Goal: Complete application form: Complete application form

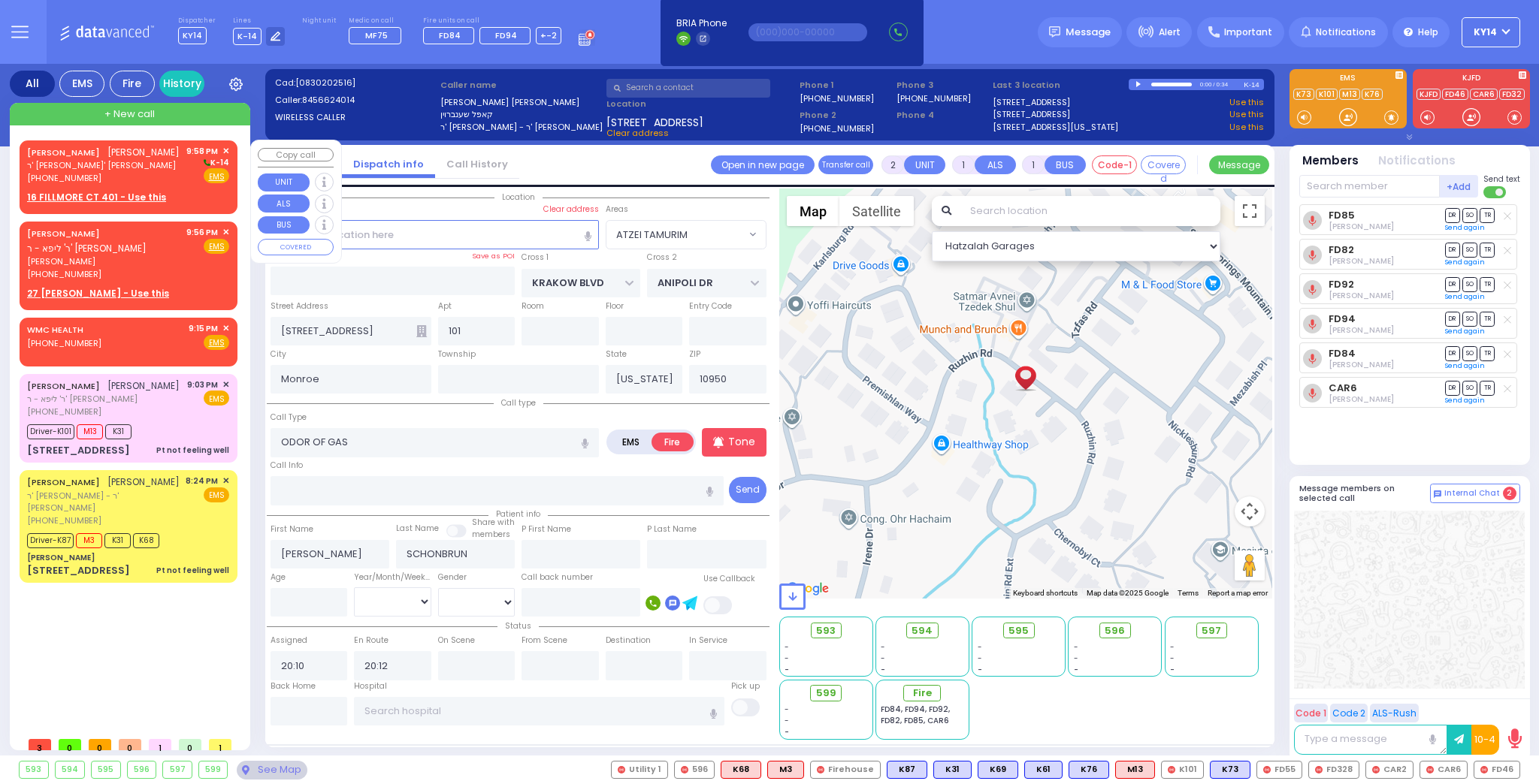
select select "ATZEI TAMURIM"
select select
click at [119, 160] on div "[PERSON_NAME] [PERSON_NAME]" at bounding box center [103, 153] width 152 height 15
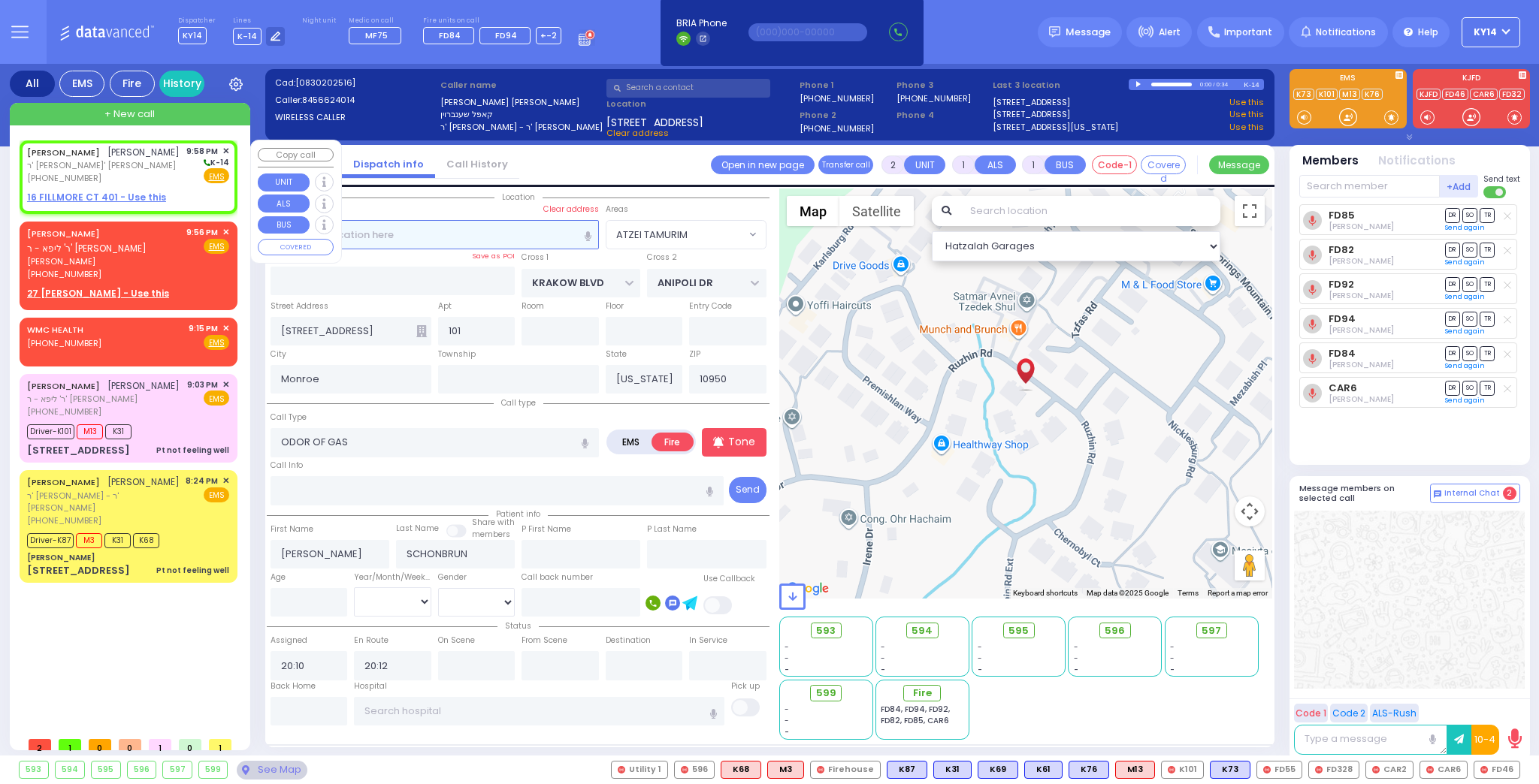
select select
radio input "true"
type input "[PERSON_NAME]"
select select
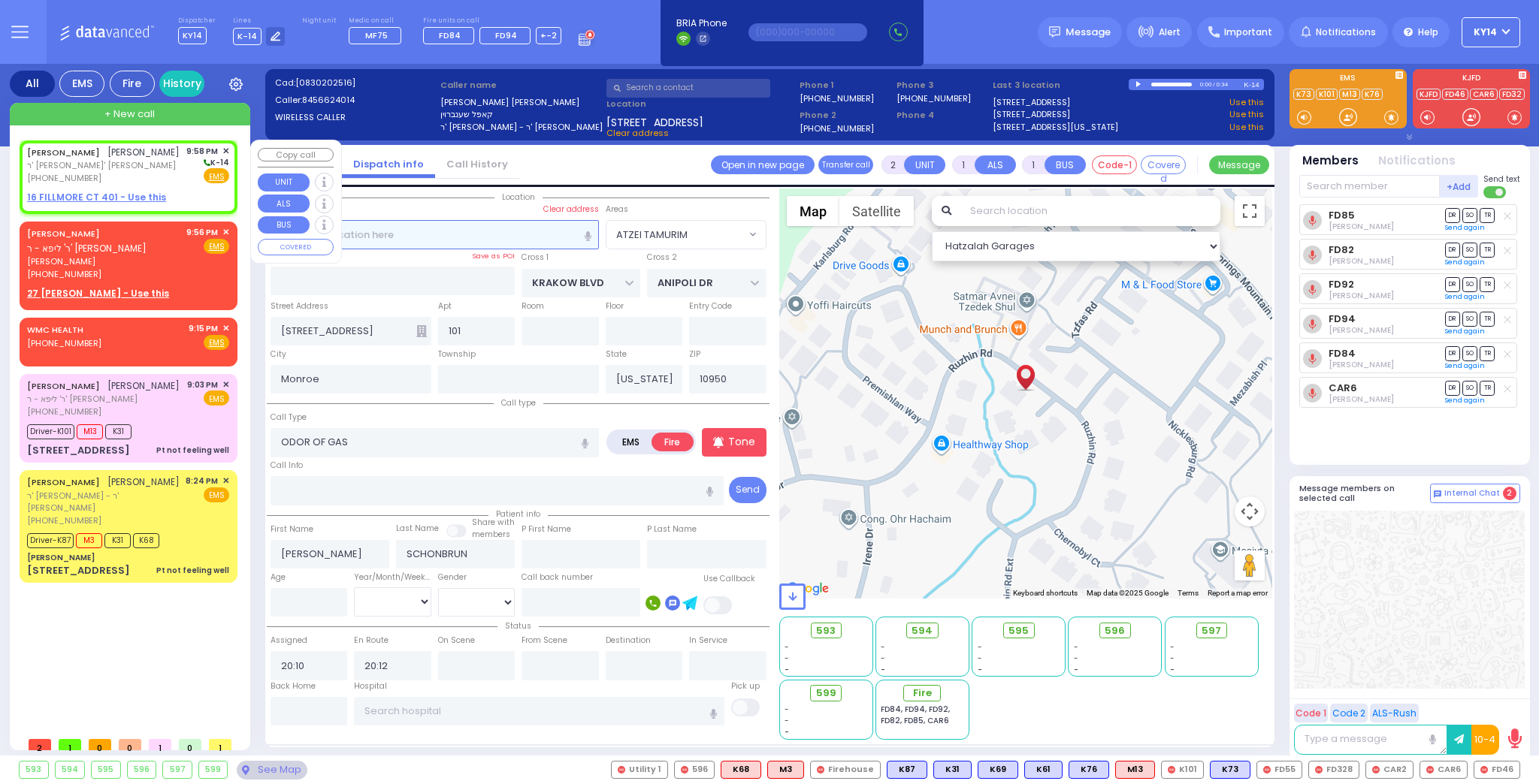
type input "21:58"
select select "Hatzalah Garages"
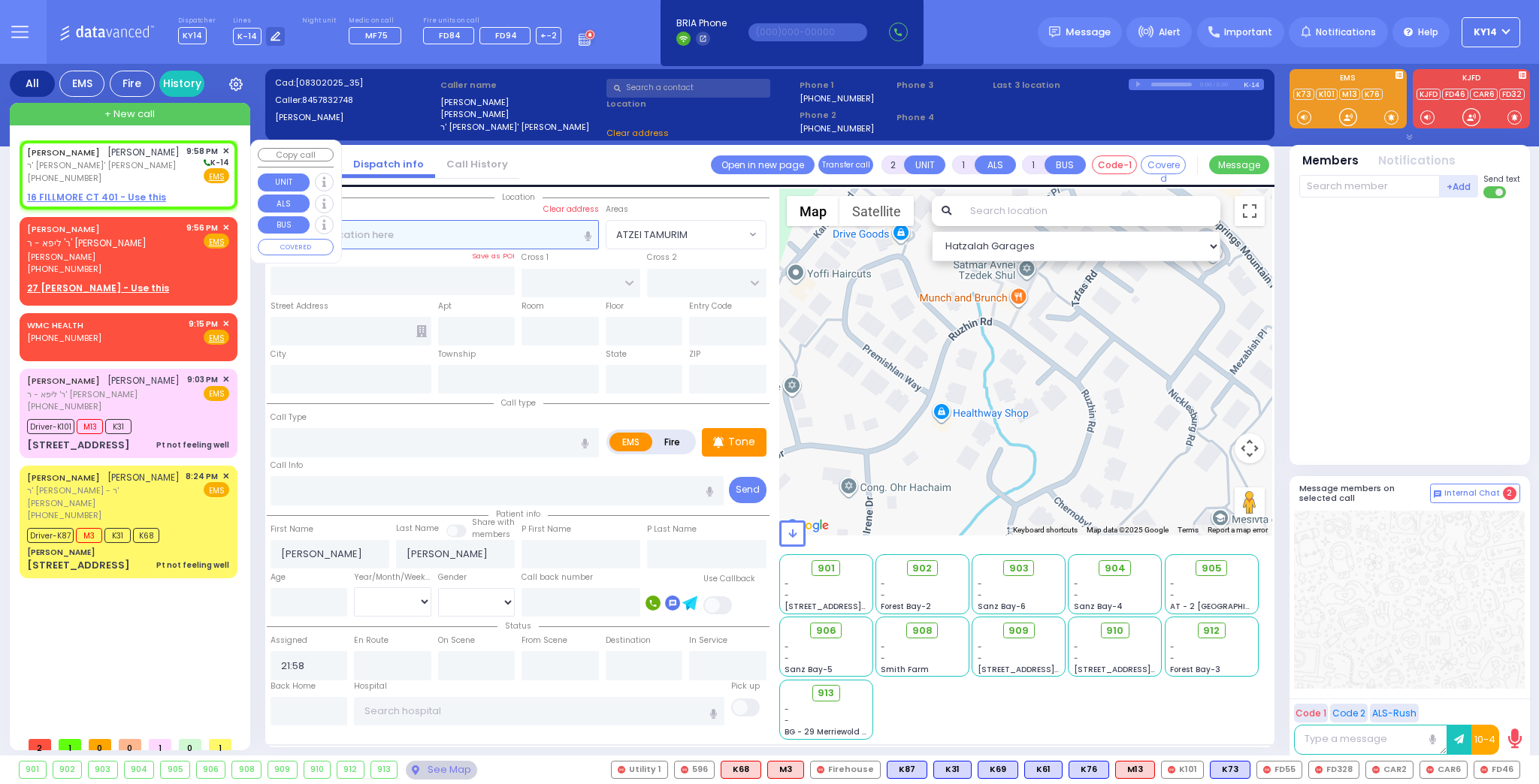
select select
radio input "true"
select select
select select "Hatzalah Garages"
select select
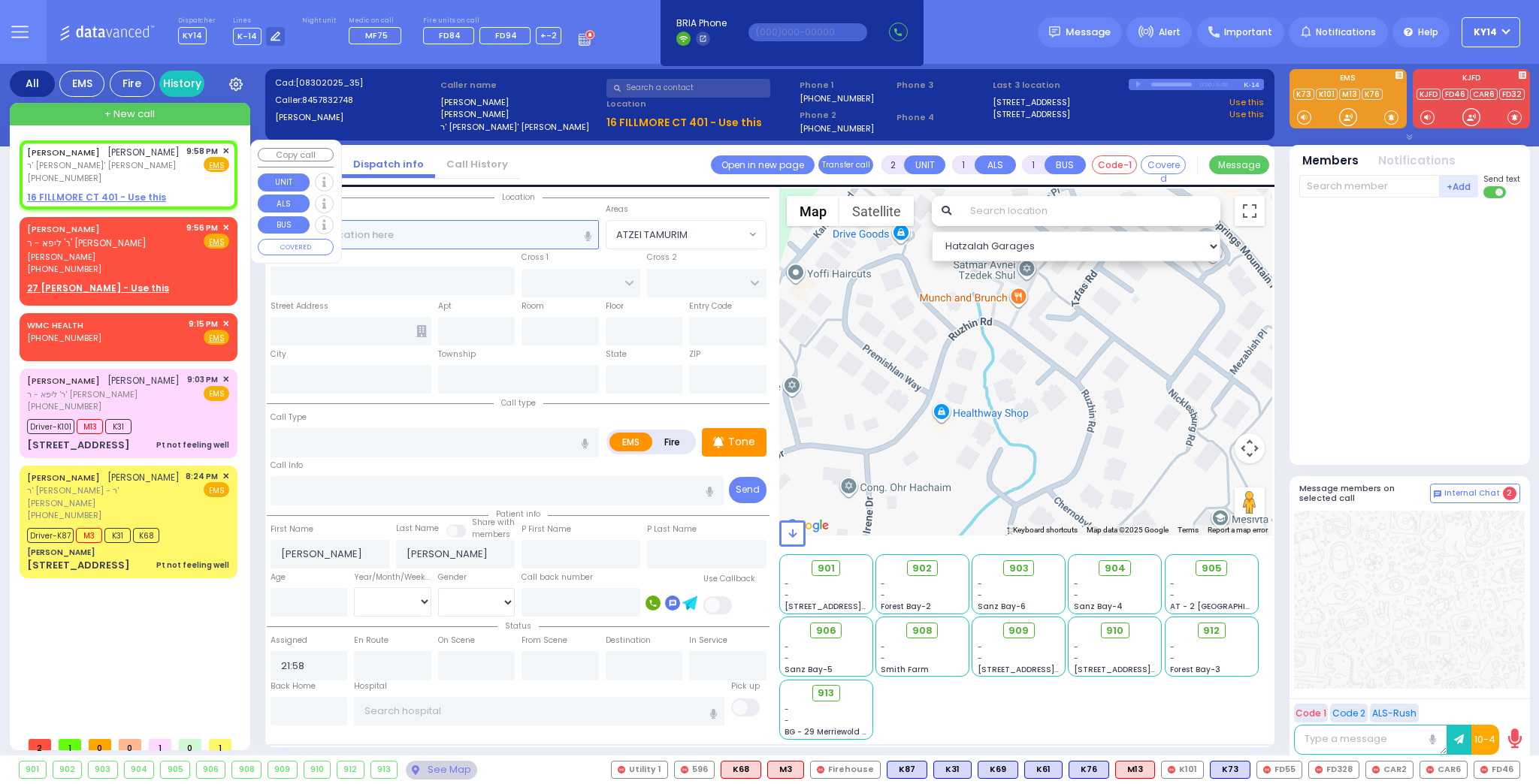
radio input "true"
select select
select select "Hatzalah Garages"
click at [103, 203] on u "16 FILLMORE CT 401 - Use this" at bounding box center [97, 197] width 139 height 13
select select
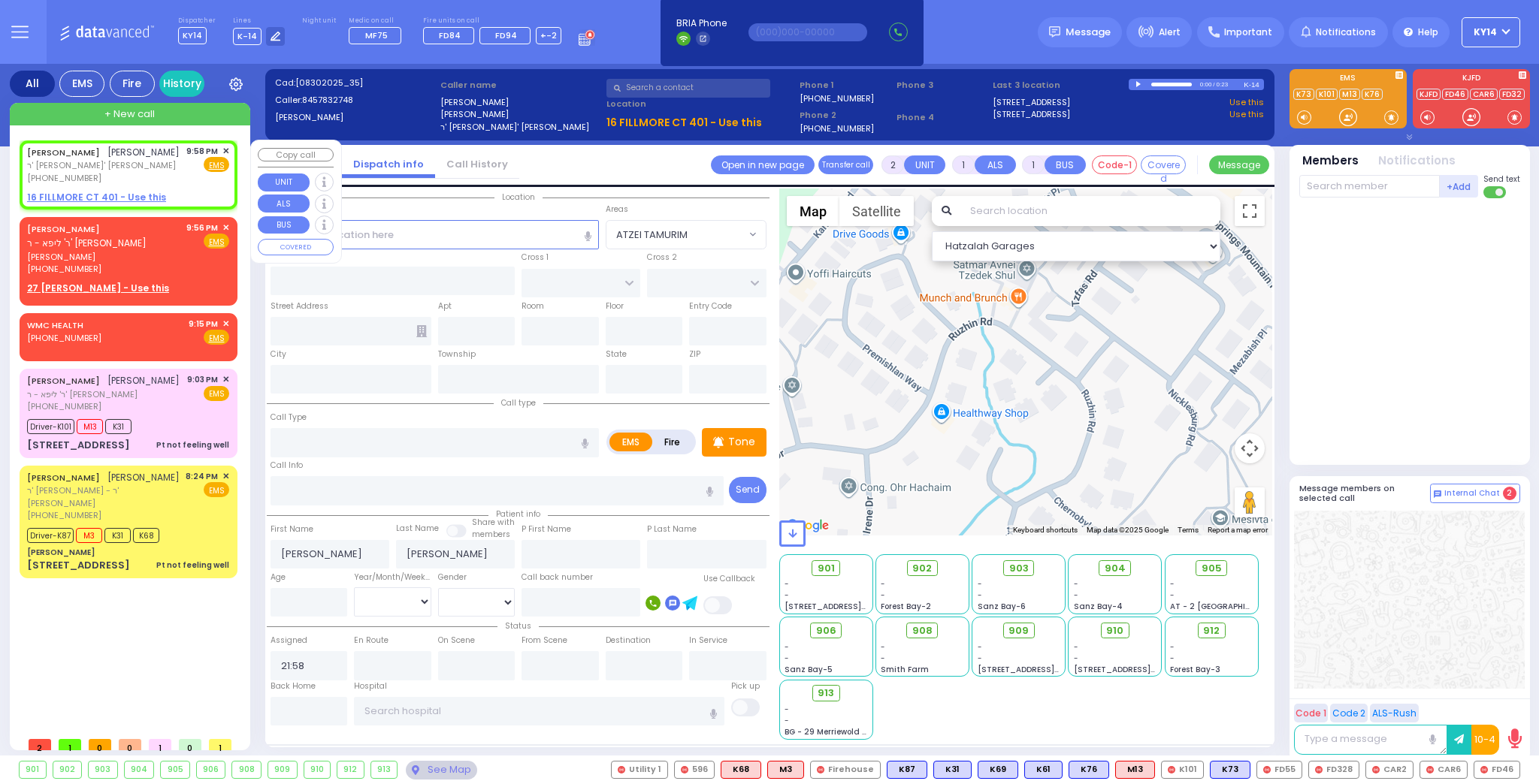
radio input "true"
select select
select select "Hatzalah Garages"
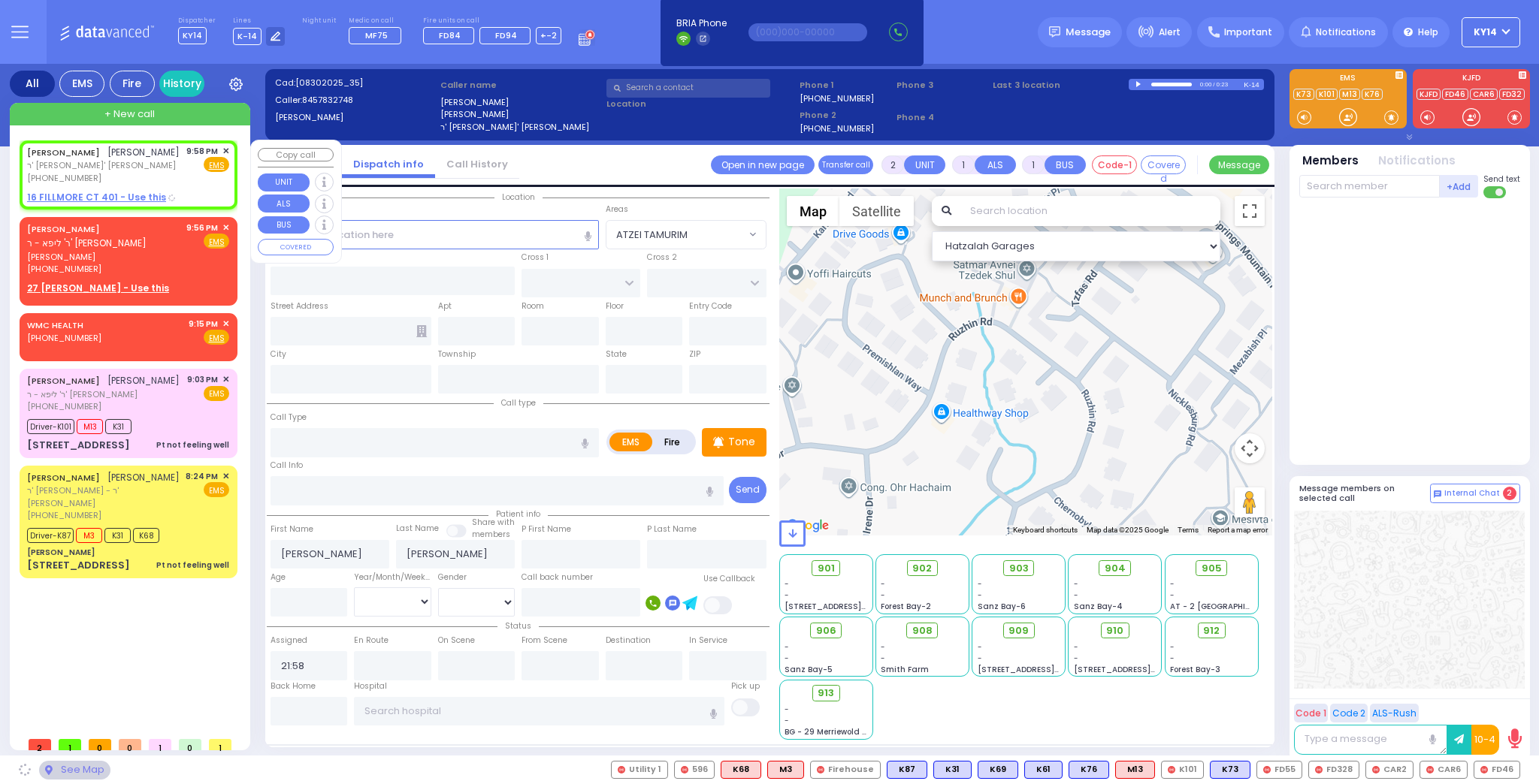
type input "KALEV WAY"
type input "TARNOPOL WAY"
type input "[STREET_ADDRESS]"
type input "401"
type input "Monroe"
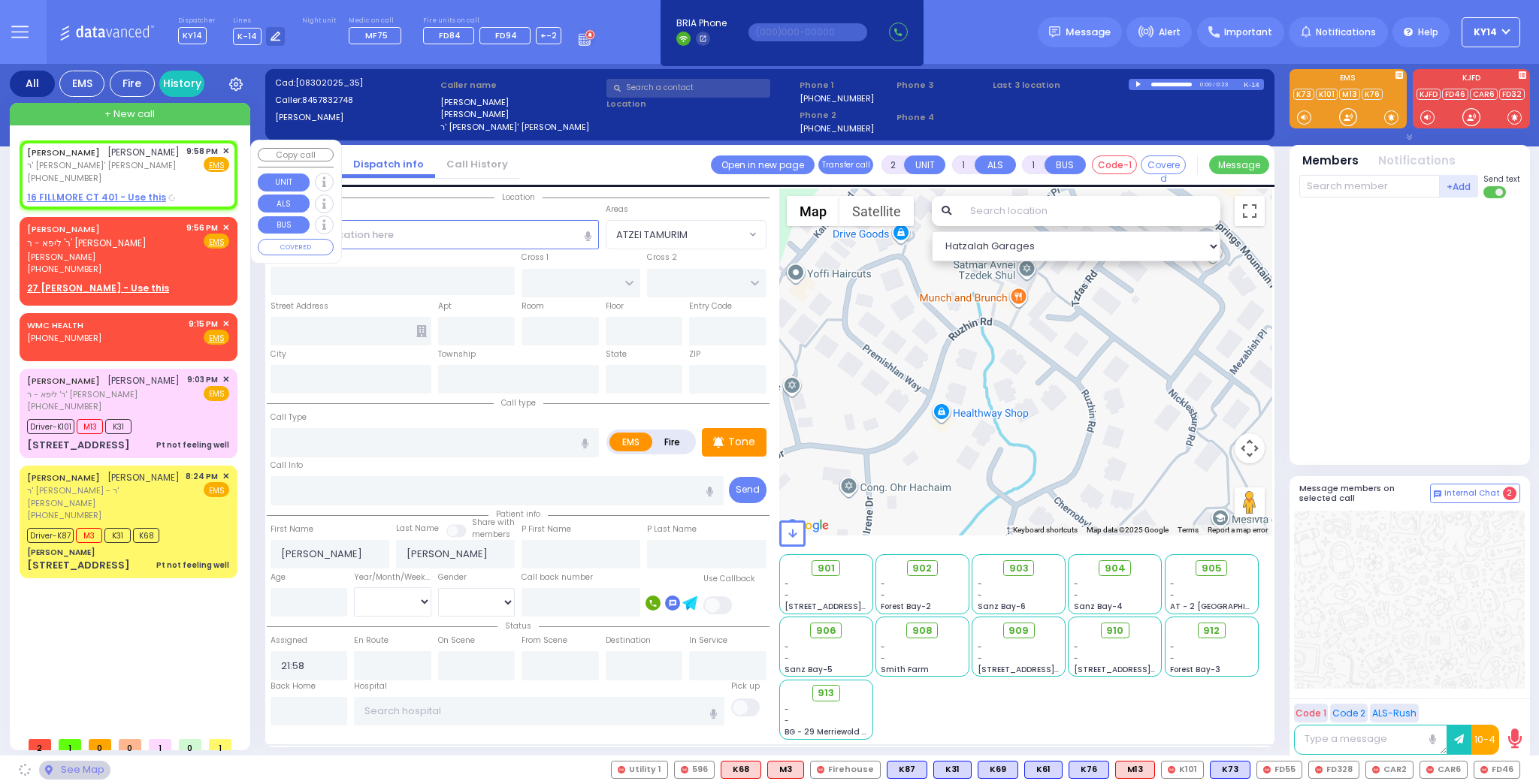
type input "[US_STATE]"
type input "10950"
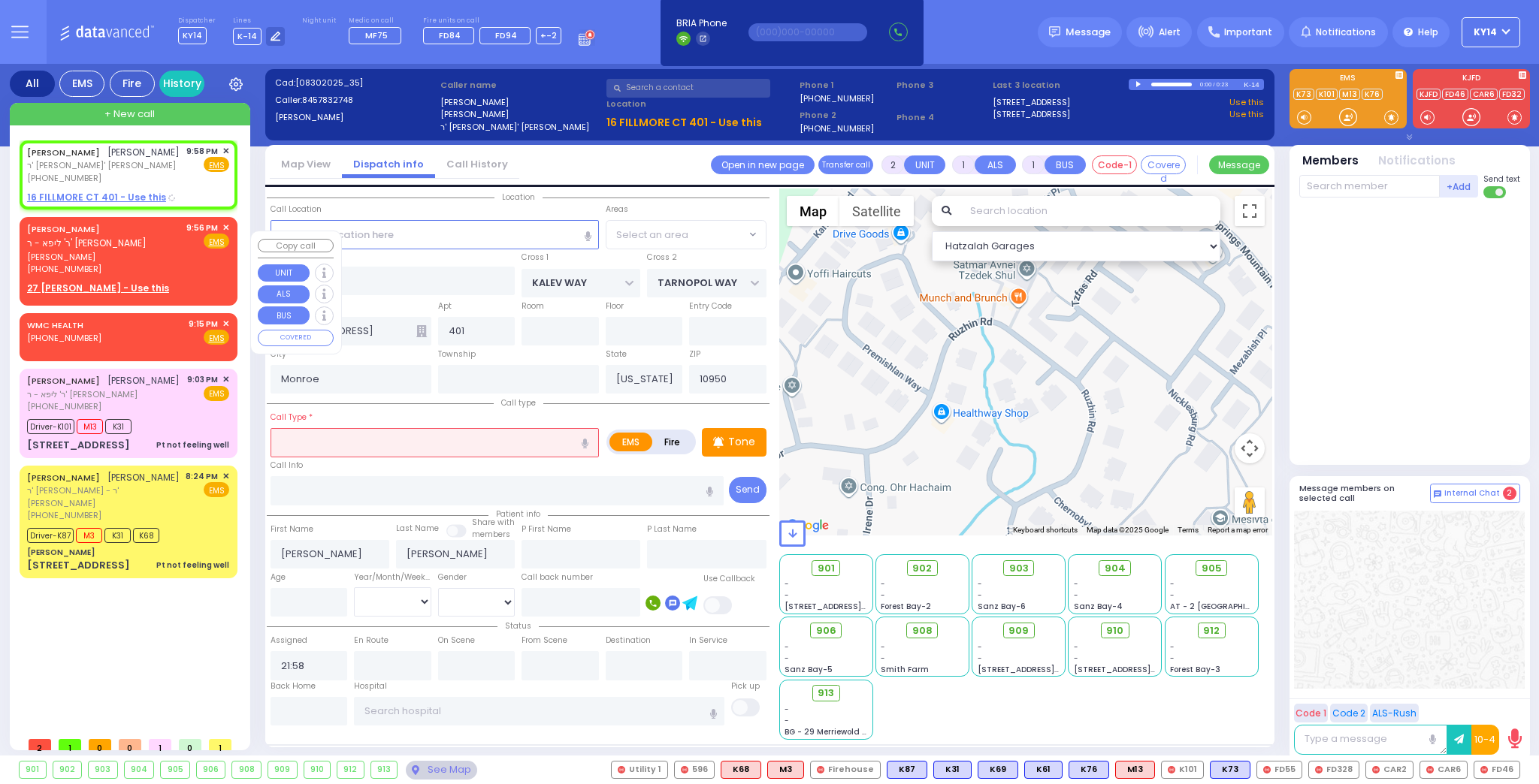
select select "SECTION 3"
select select
radio input "true"
select select
select select "Hatzalah Garages"
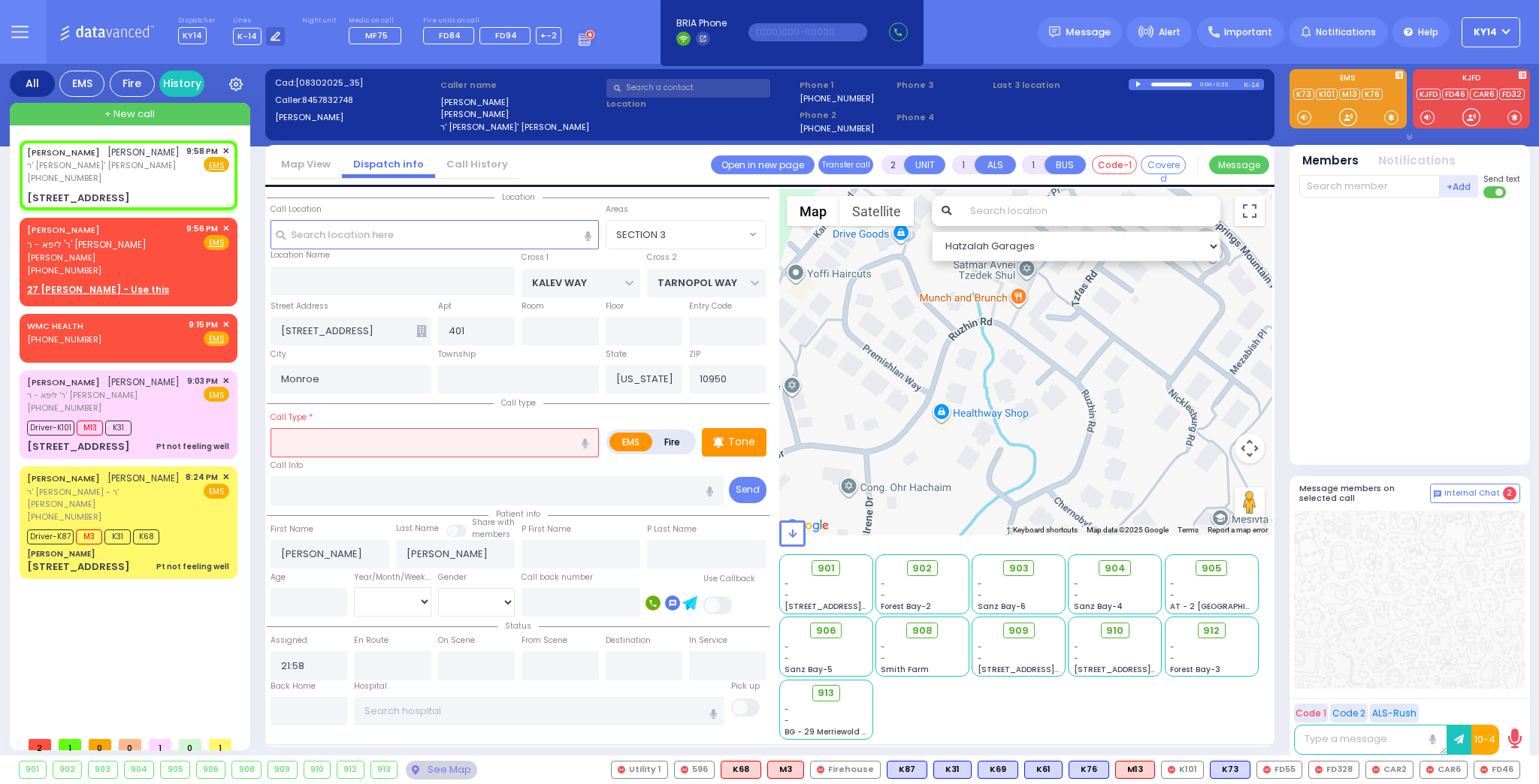
click at [681, 439] on label "Fire" at bounding box center [672, 442] width 42 height 19
radio input "true"
select select "SECTION 3"
click at [522, 443] on input "text" at bounding box center [434, 442] width 328 height 28
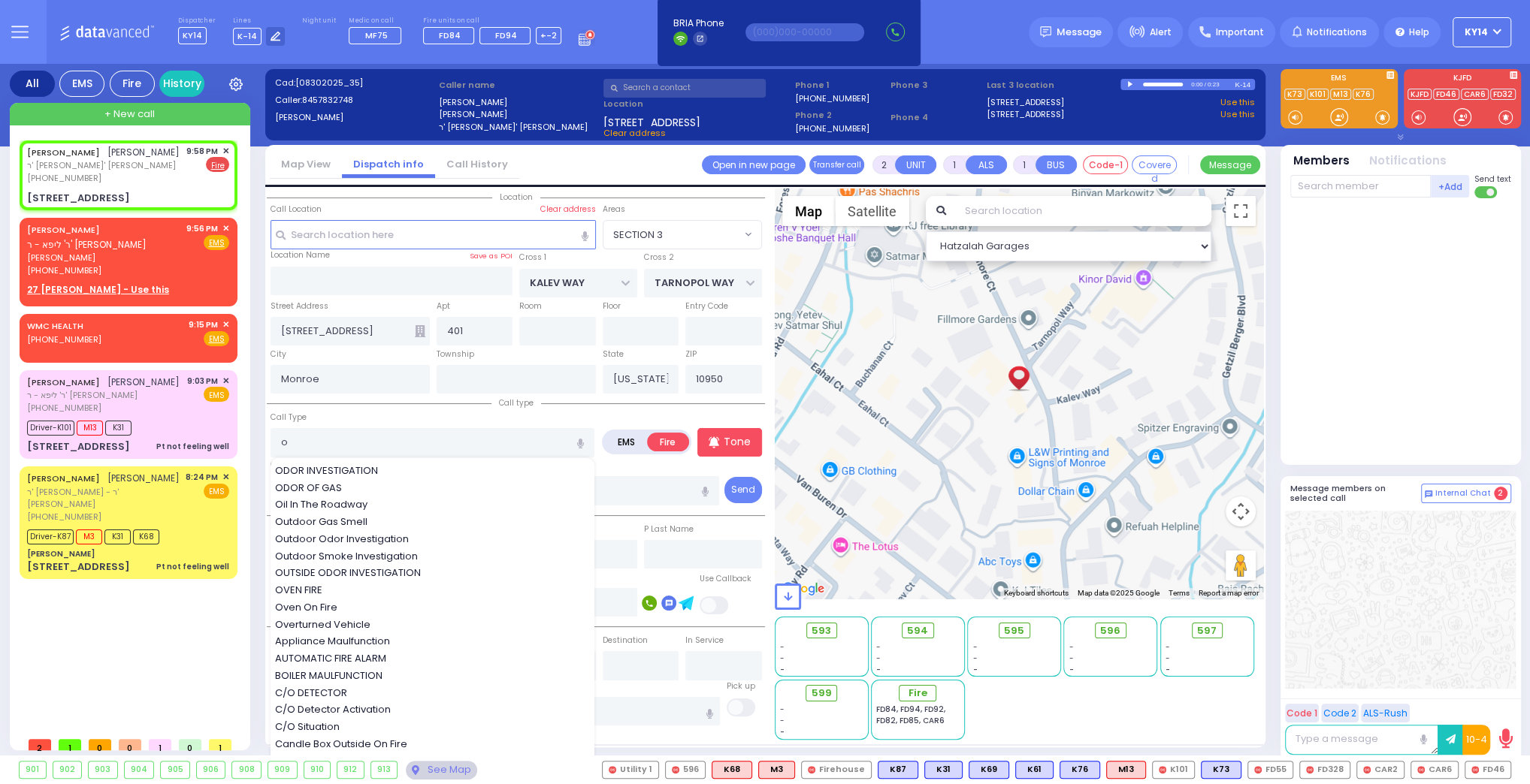
click at [326, 480] on span "ODOR OF GAS" at bounding box center [311, 488] width 72 height 15
type input "ODOR OF GAS"
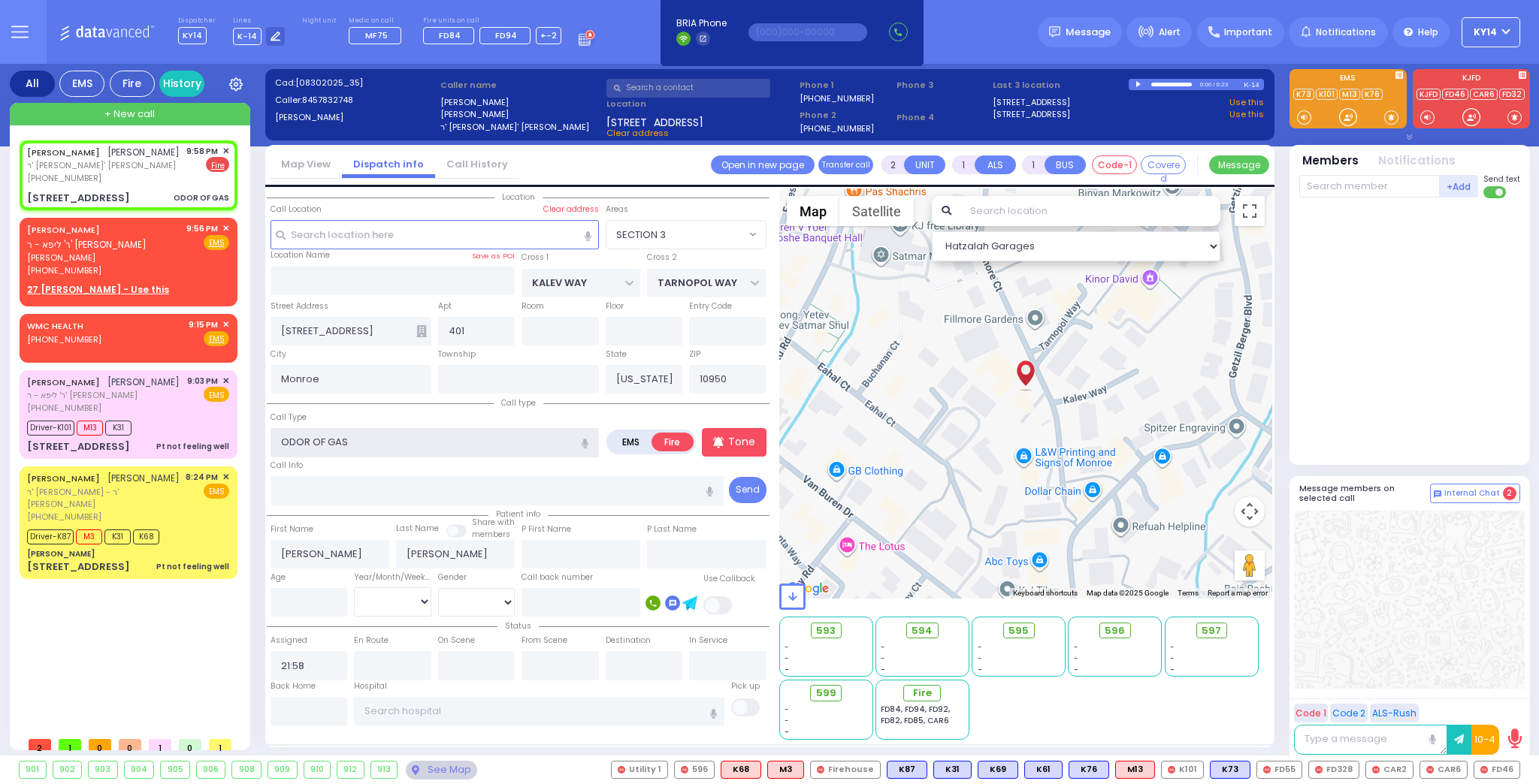
select select
radio input "true"
select select
select select "SECTION 3"
select select "Hatzalah Garages"
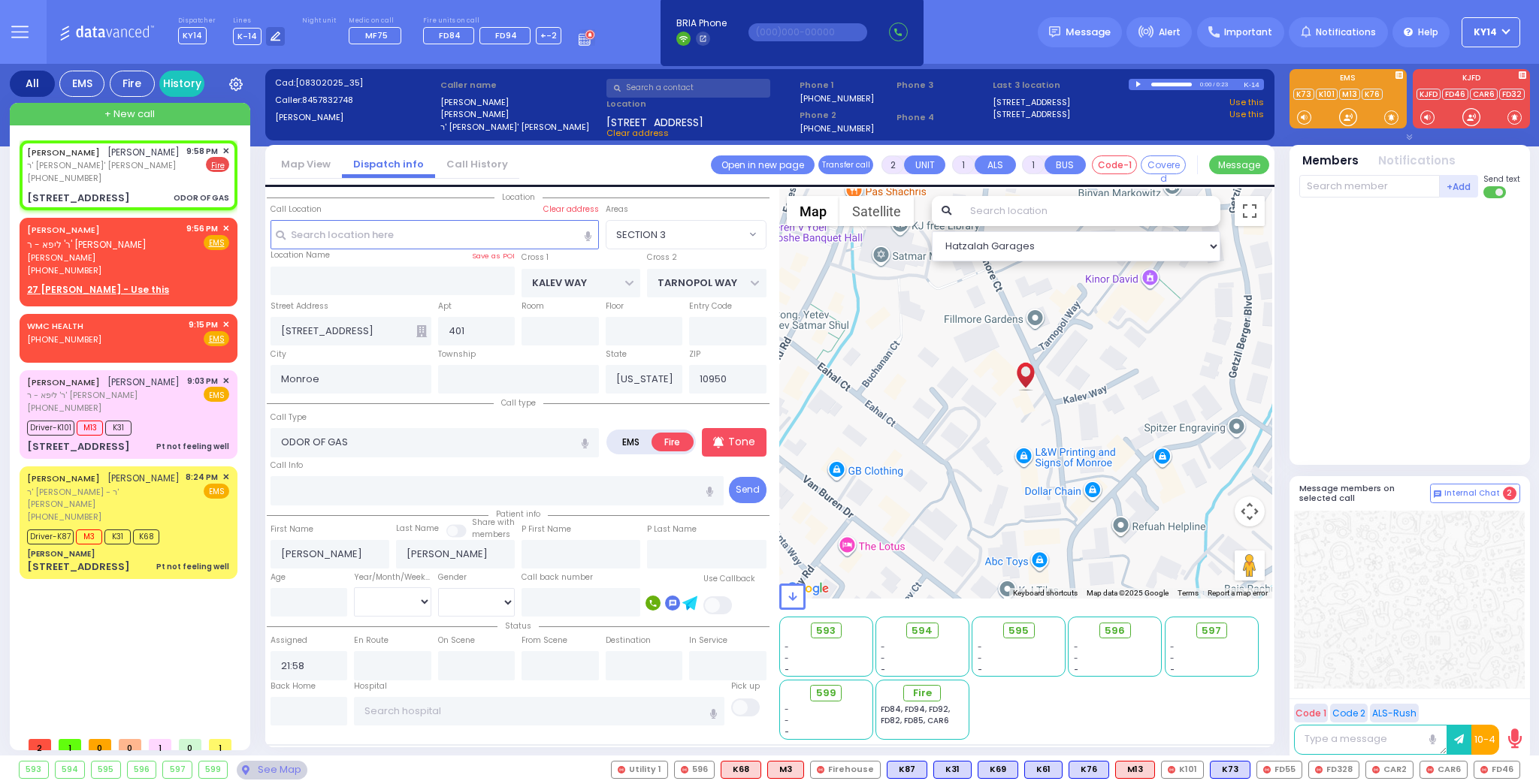
click at [1513, 119] on span at bounding box center [1514, 117] width 15 height 15
select select
radio input "true"
select select
select select "Hatzalah Garages"
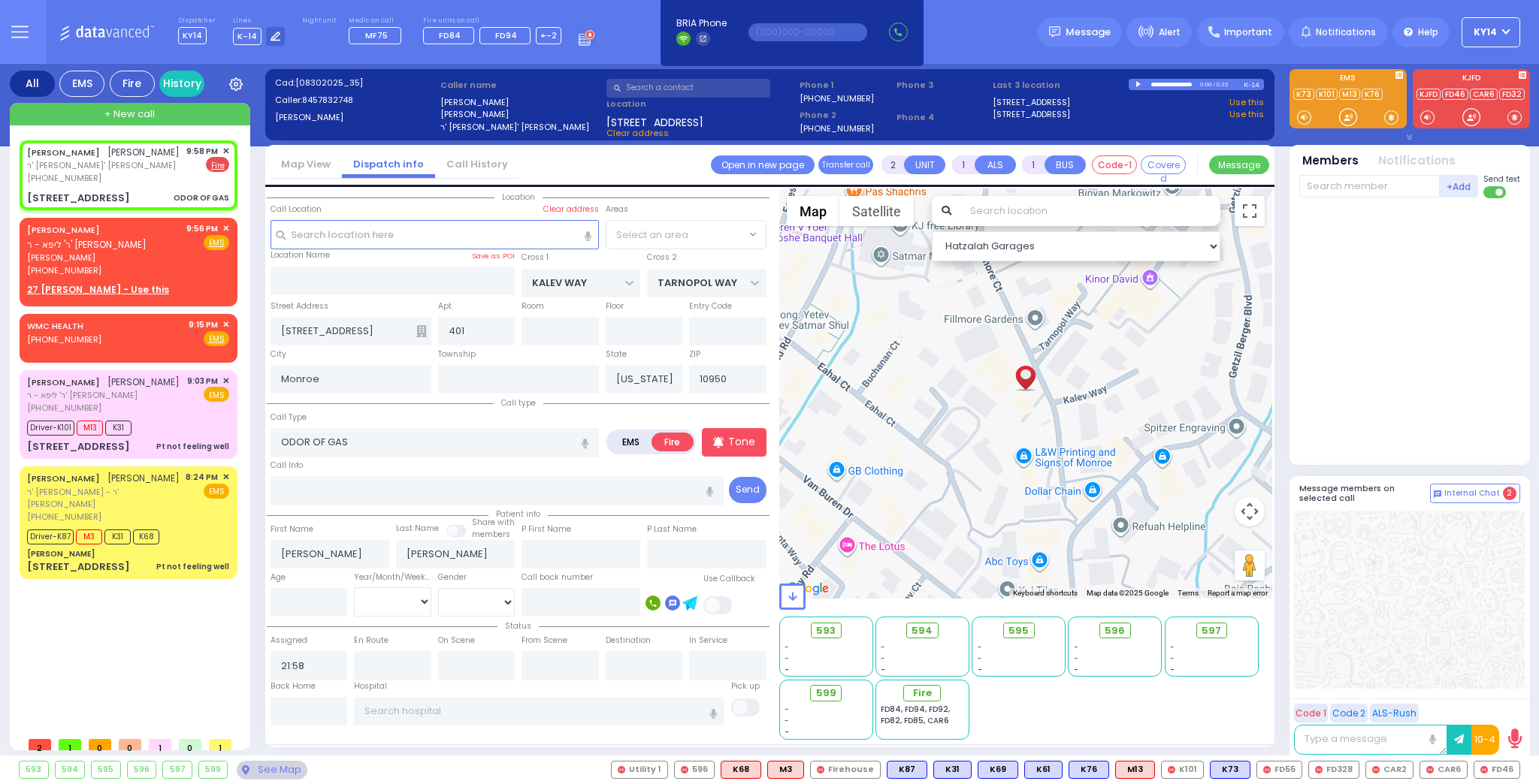
select select "SECTION 3"
click at [1411, 366] on div at bounding box center [1411, 328] width 224 height 248
click at [1362, 188] on input "text" at bounding box center [1369, 186] width 140 height 22
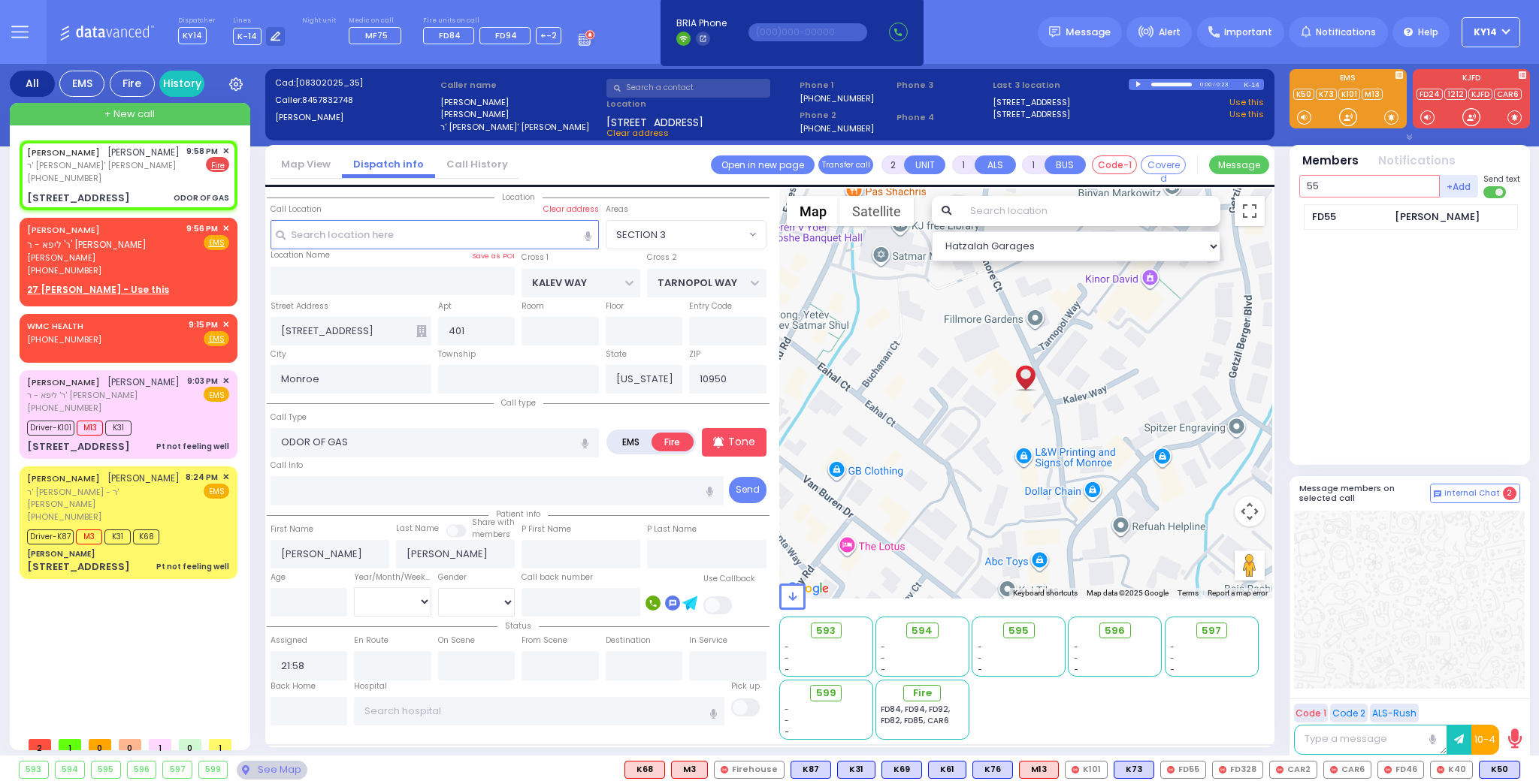
type input "55"
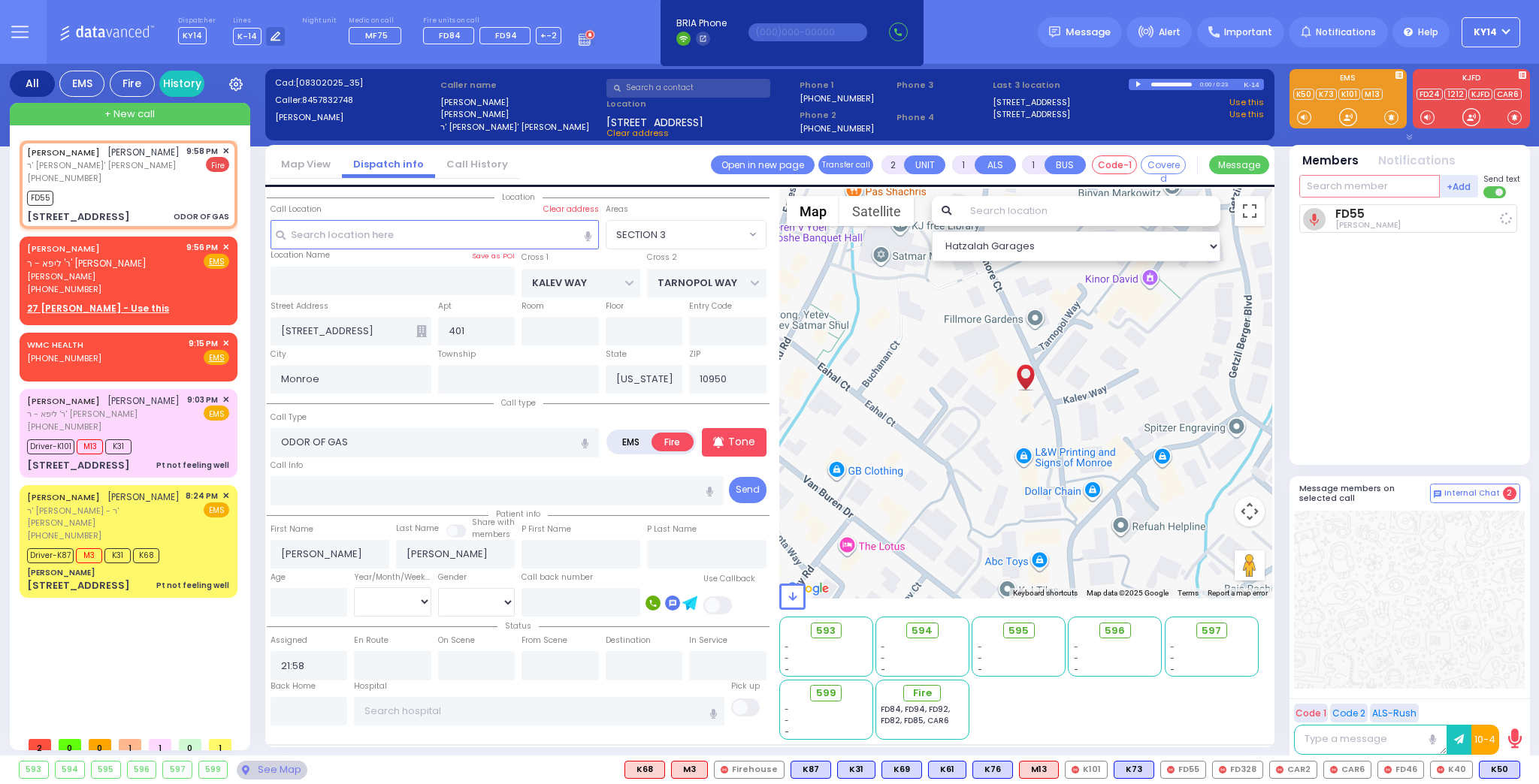
select select
radio input "true"
select select
type input "22:00"
select select "Hatzalah Garages"
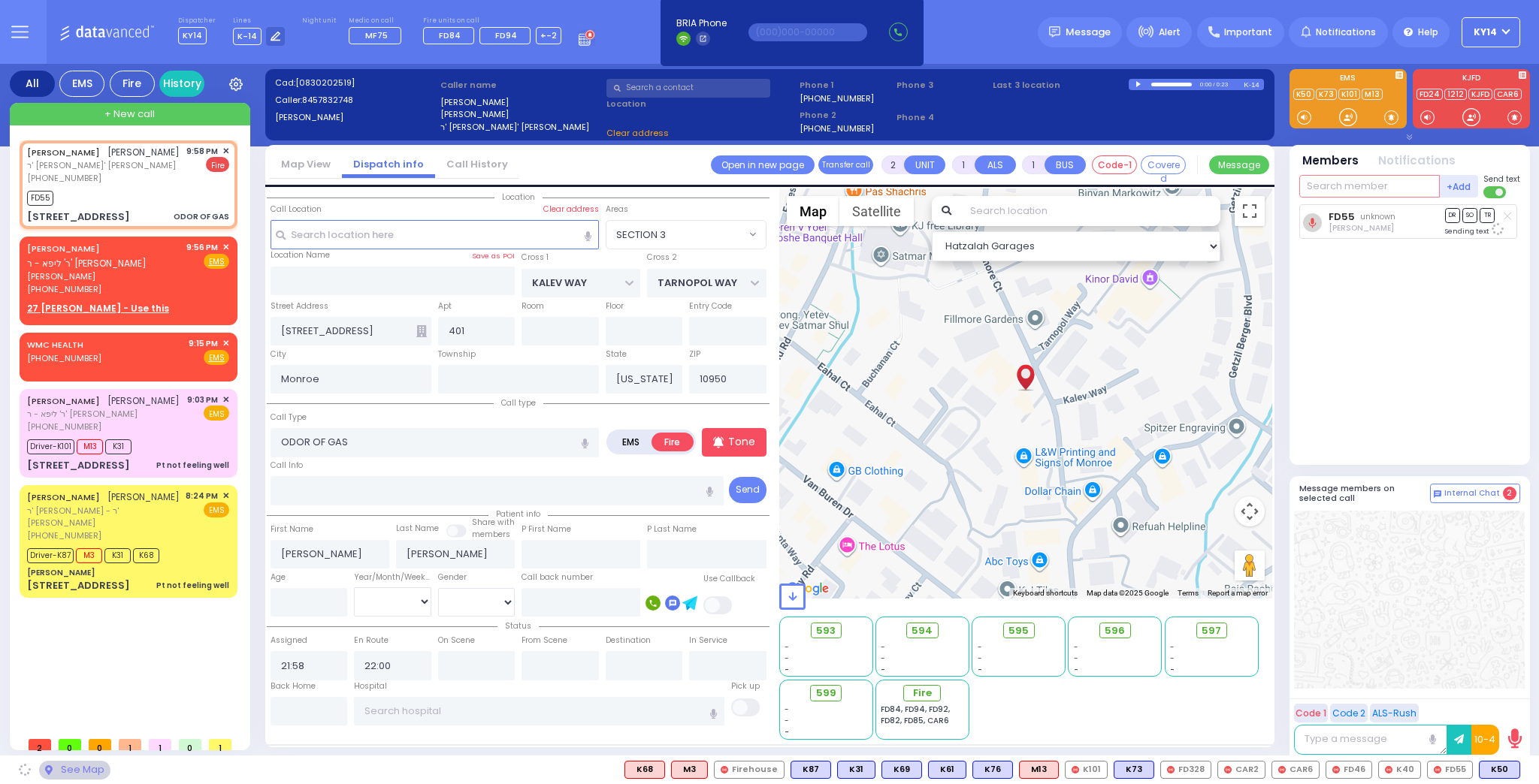
select select "SECTION 3"
select select
radio input "true"
select select
select select "Hatzalah Garages"
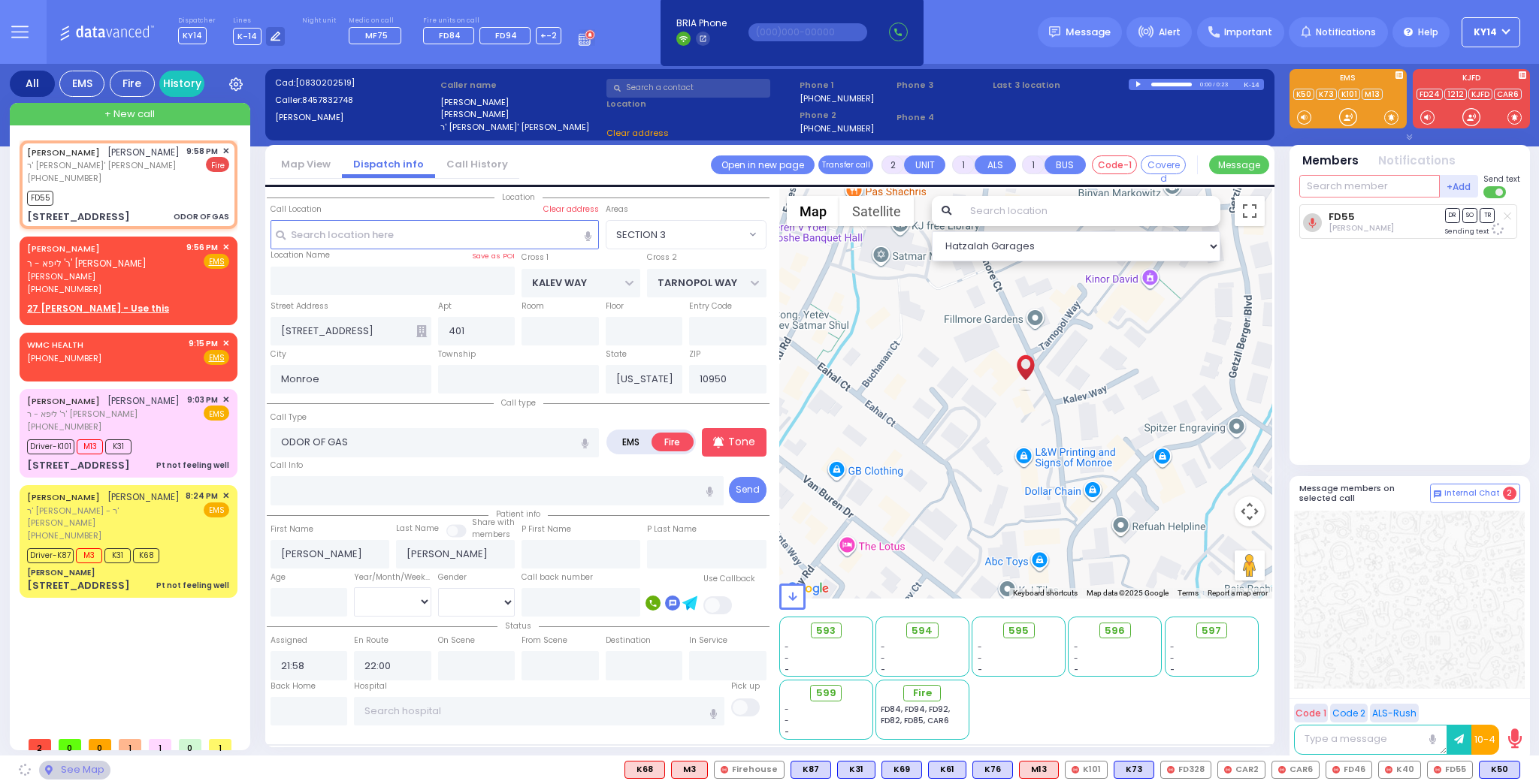
select select "SECTION 3"
click at [1365, 192] on input "text" at bounding box center [1369, 186] width 140 height 22
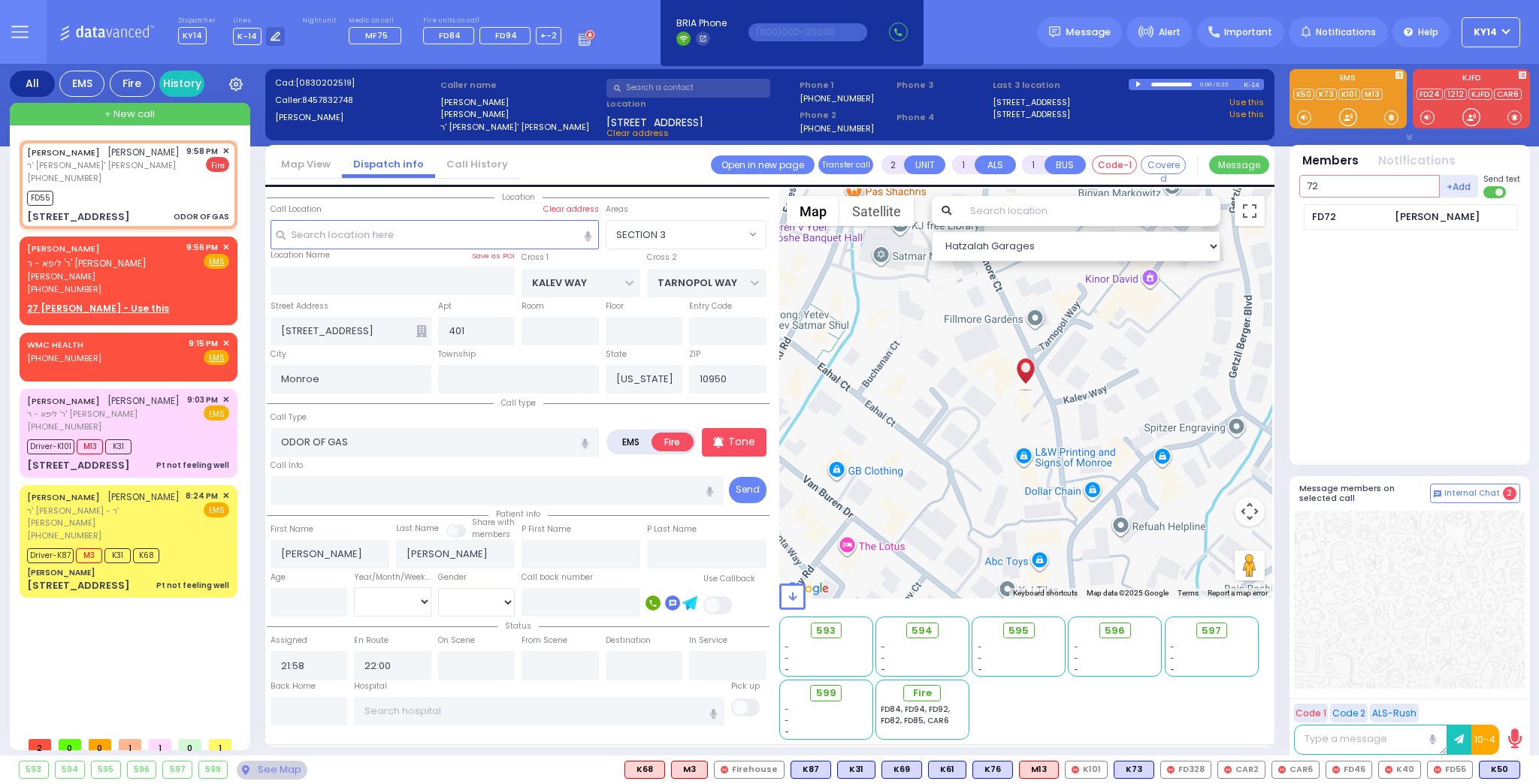
type input "72"
select select
radio input "true"
select select
select select "Hatzalah Garages"
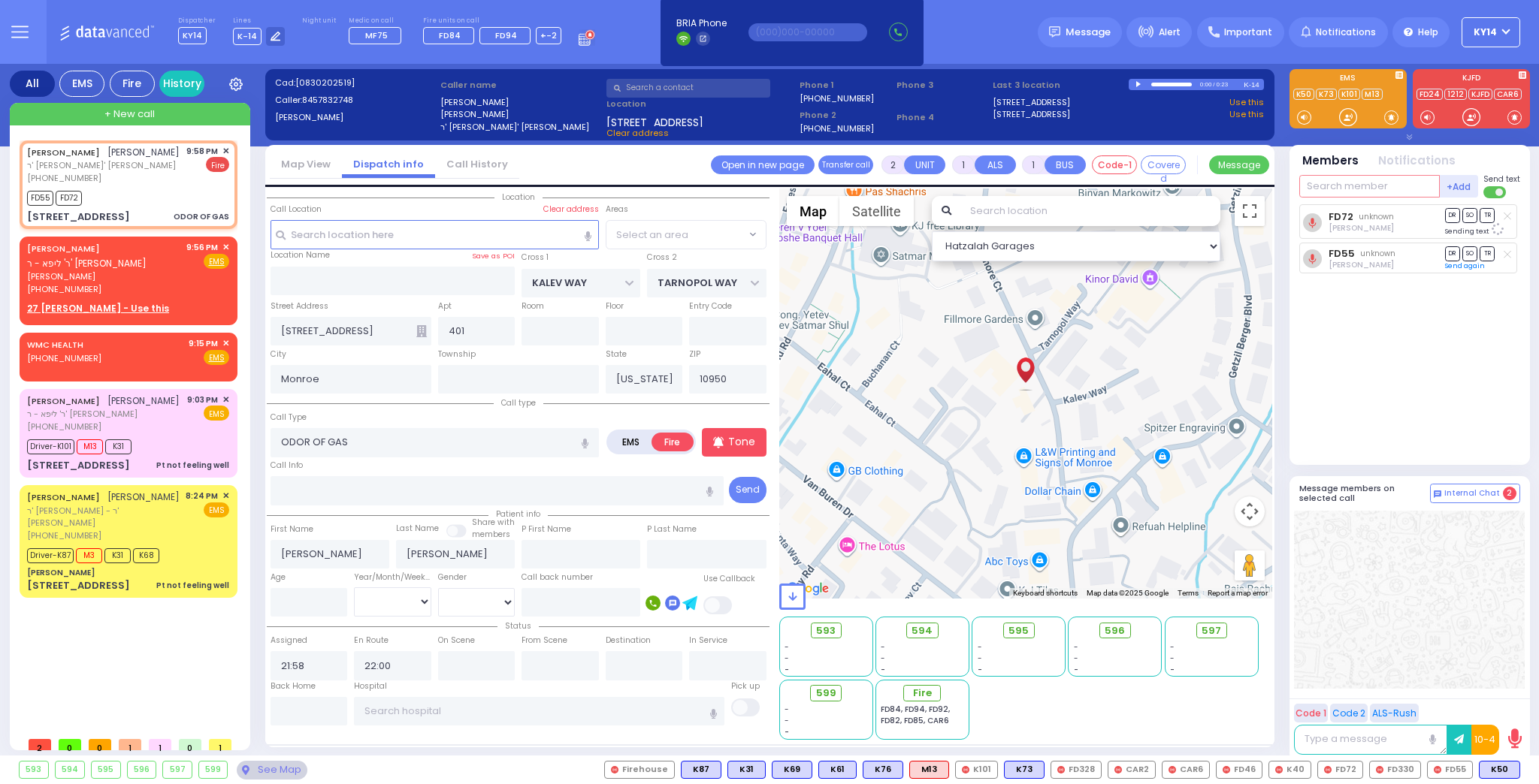
select select "SECTION 3"
click at [1385, 188] on input "text" at bounding box center [1369, 186] width 140 height 22
type input "330"
select select
radio input "true"
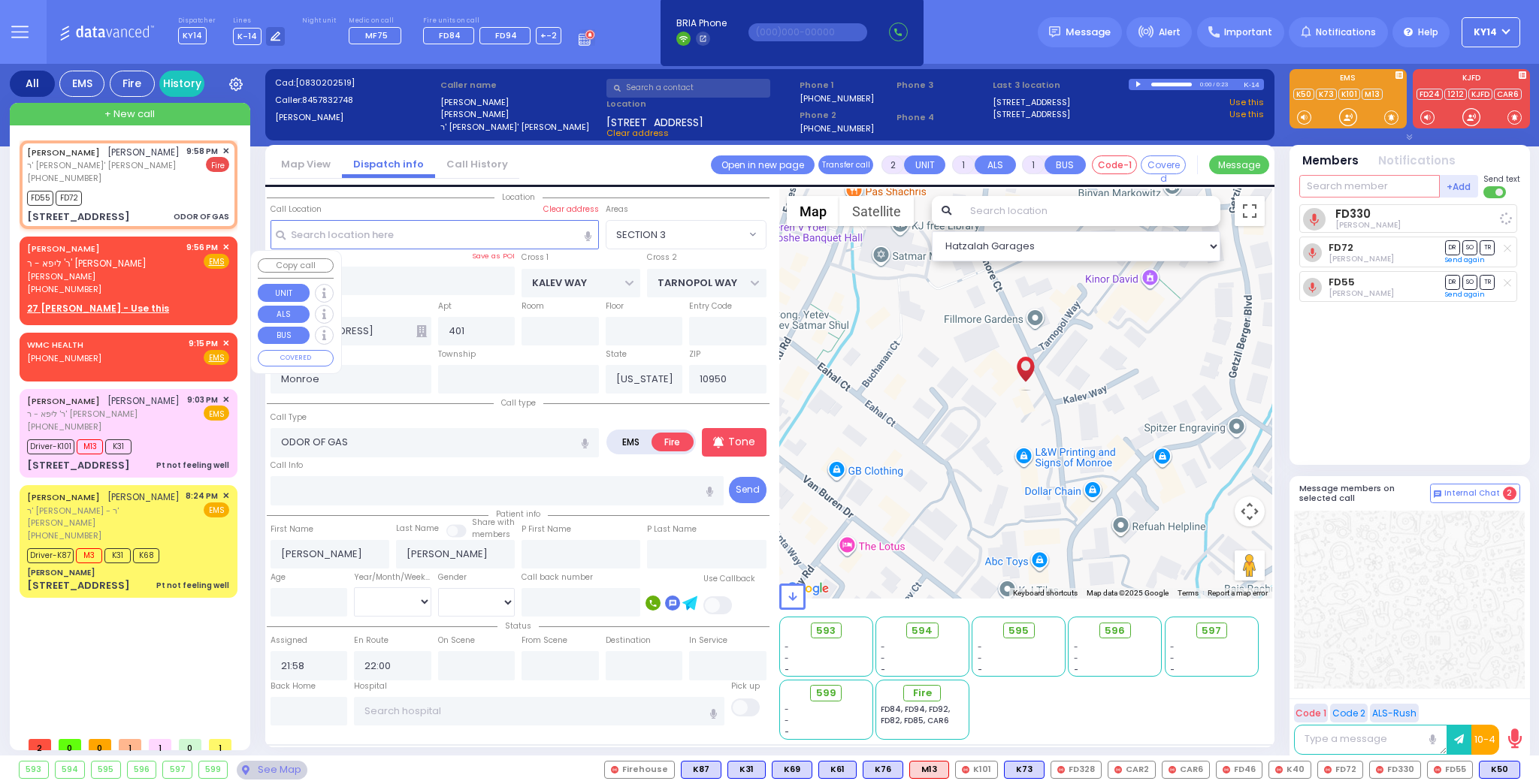
select select
select select "Hatzalah Garages"
click at [224, 254] on span "✕" at bounding box center [226, 247] width 7 height 13
select select "SECTION 3"
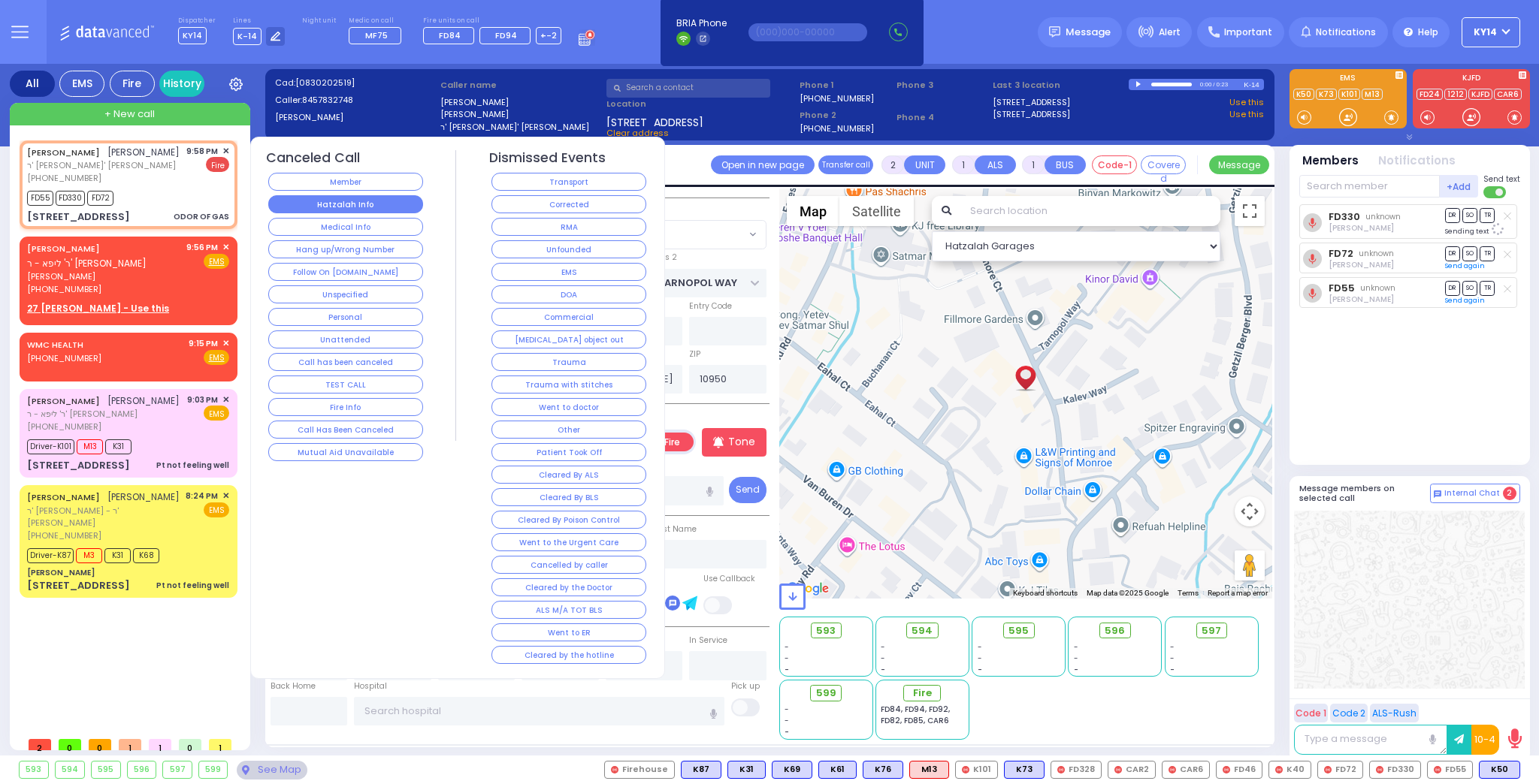
click at [372, 202] on button "Hatzalah Info" at bounding box center [345, 203] width 155 height 18
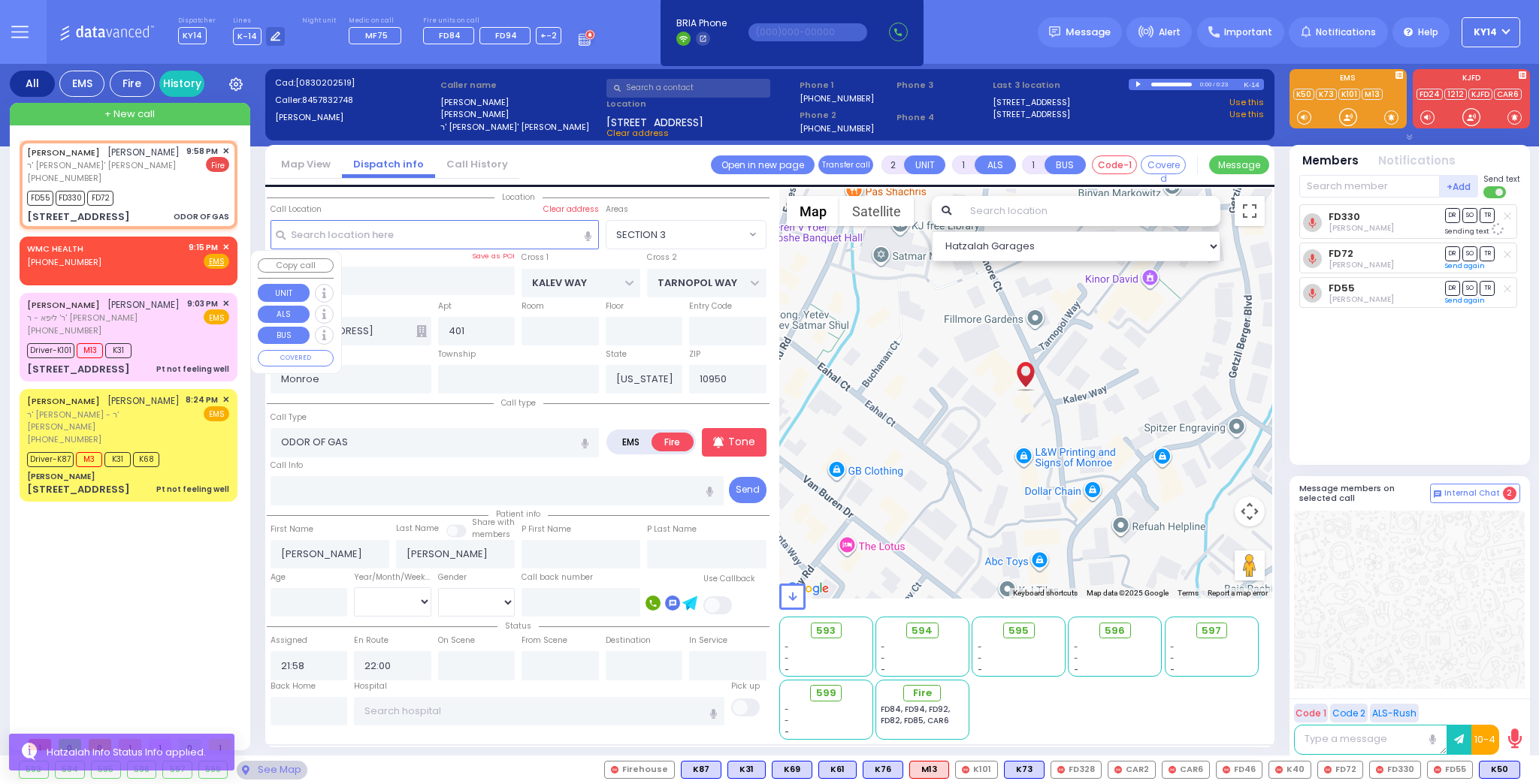
click at [228, 254] on span "✕" at bounding box center [226, 247] width 7 height 13
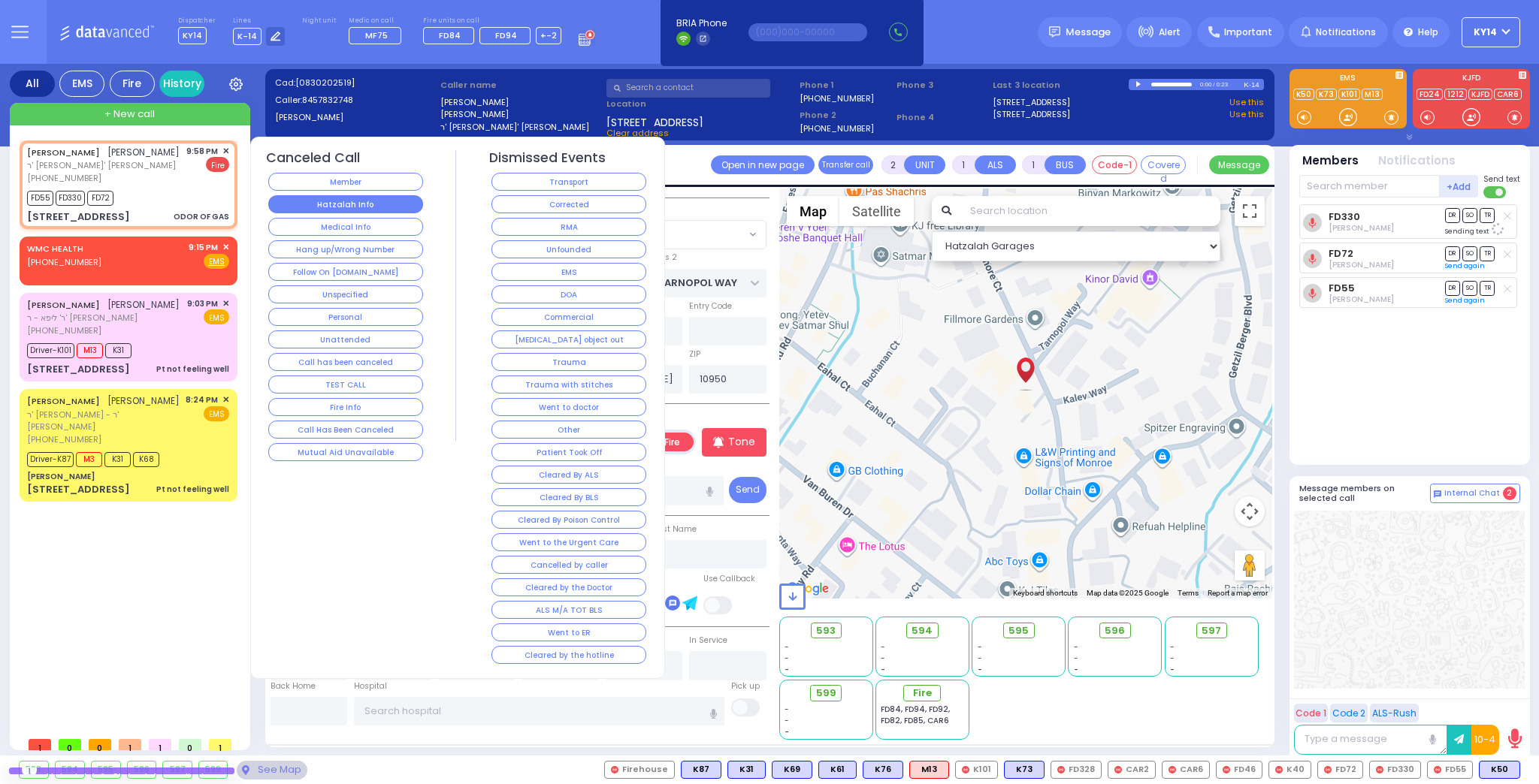
click at [299, 209] on div "Hatzalah Info" at bounding box center [345, 204] width 160 height 22
click at [300, 204] on button "Hatzalah Info" at bounding box center [345, 203] width 155 height 18
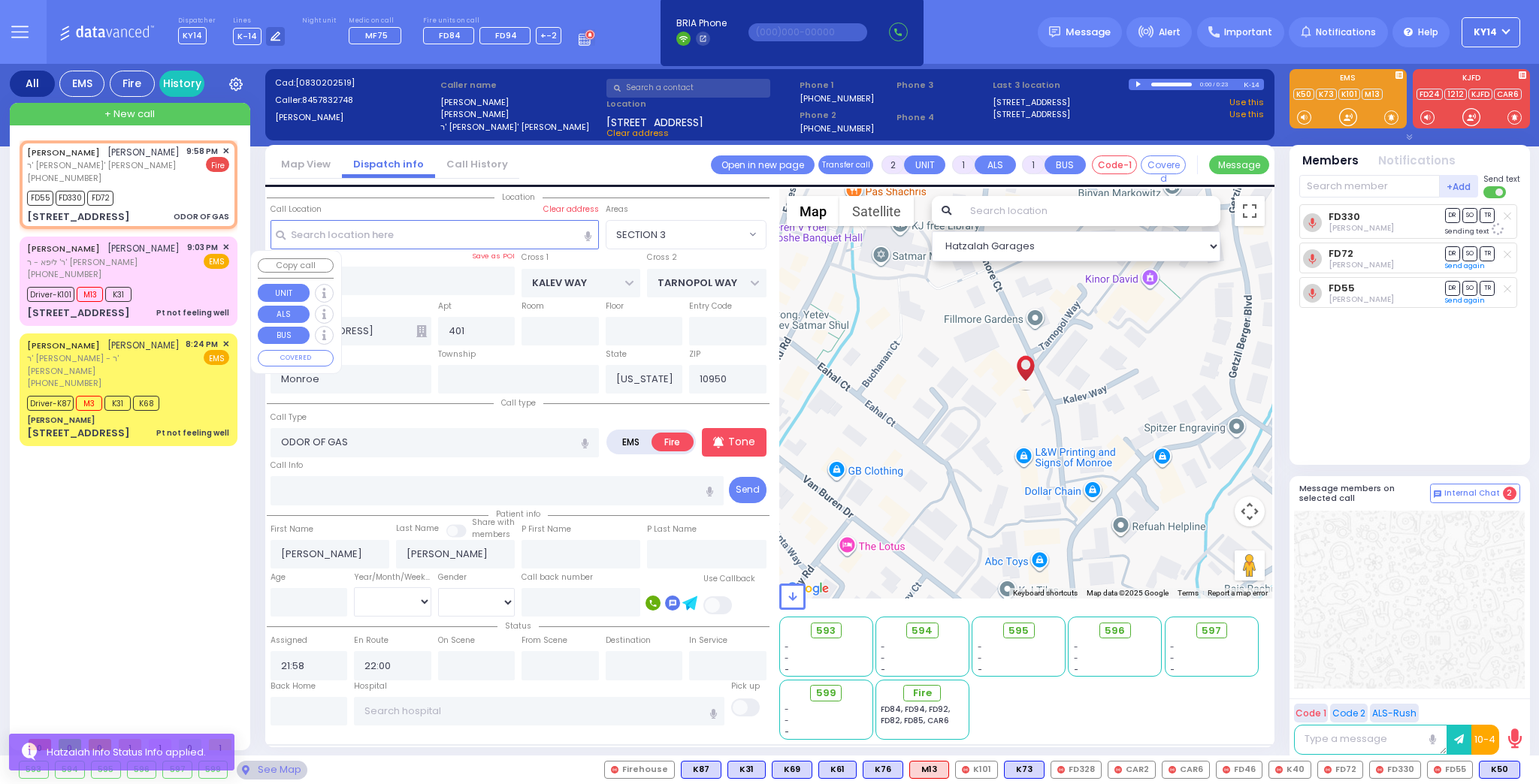
click at [178, 281] on div "[PERSON_NAME] [PERSON_NAME] ר' ליפא - ר' [PERSON_NAME] [PHONE_NUMBER] 9:03 PM ✕…" at bounding box center [128, 261] width 202 height 40
type input "6"
select select
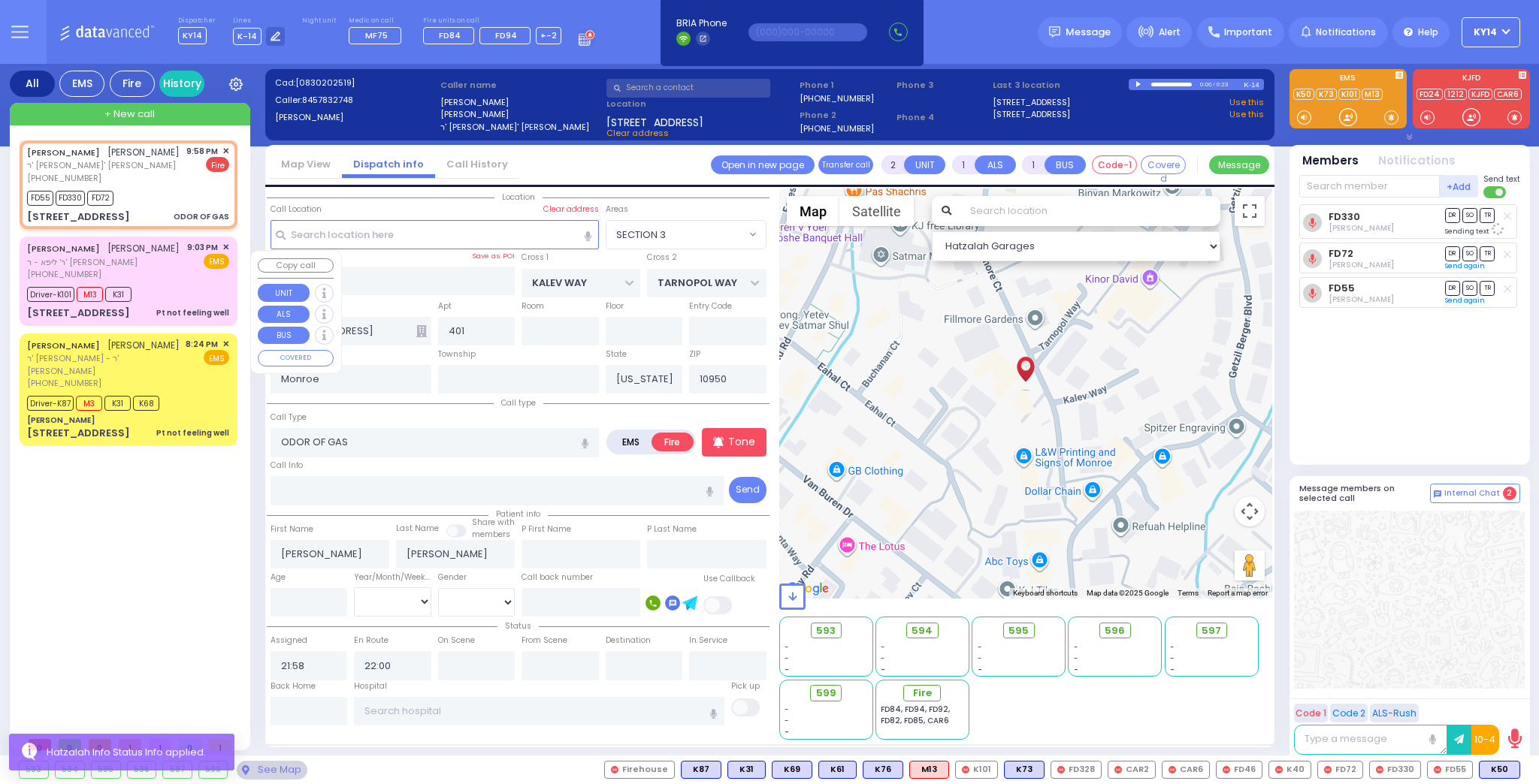
type input "Pt not feeling well"
radio input "true"
type input "PINCHUS"
type input "GROSS"
type input "Rose"
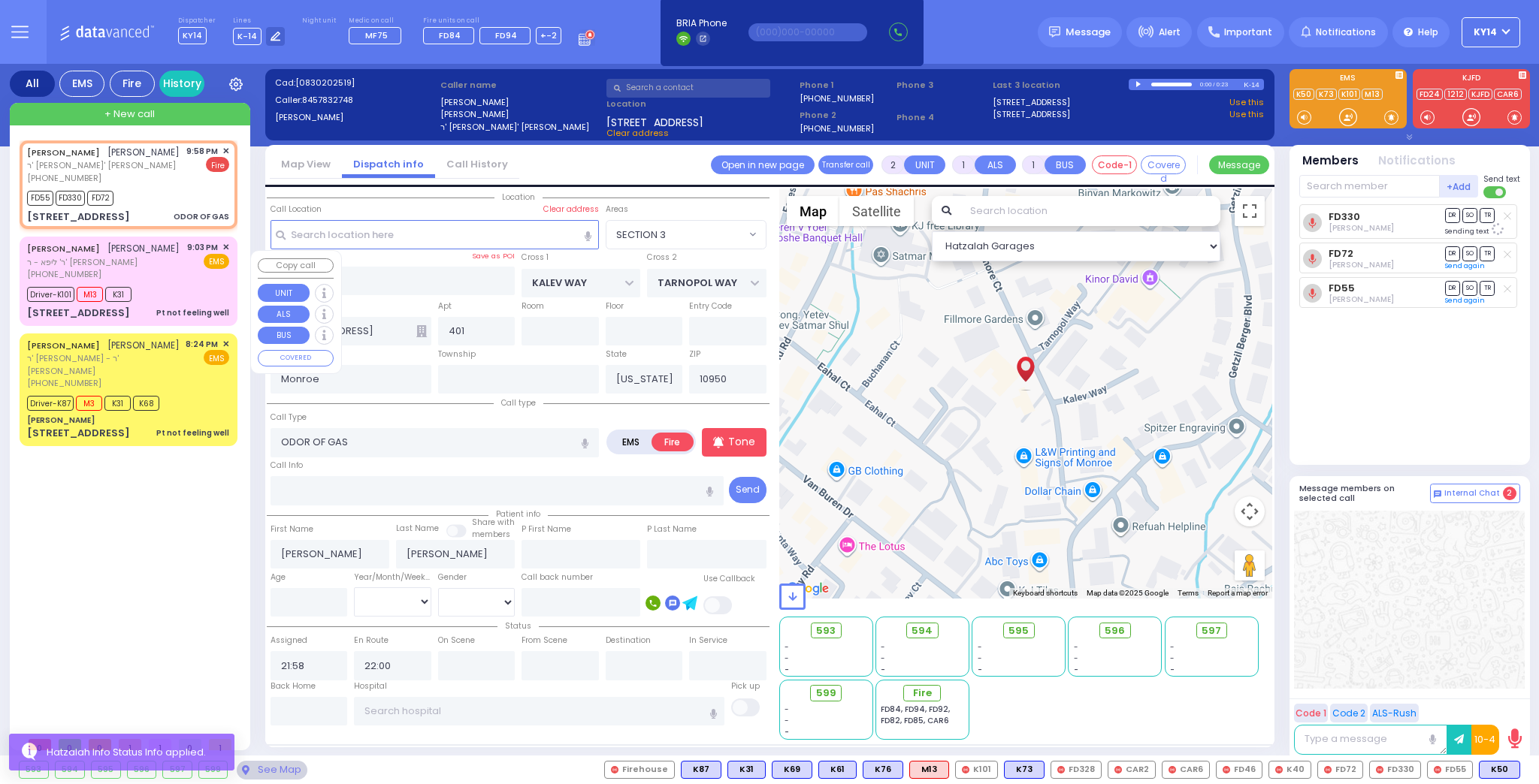
type input "[PERSON_NAME]"
type input "59"
select select "Year"
select select "[DEMOGRAPHIC_DATA]"
type input "21:03"
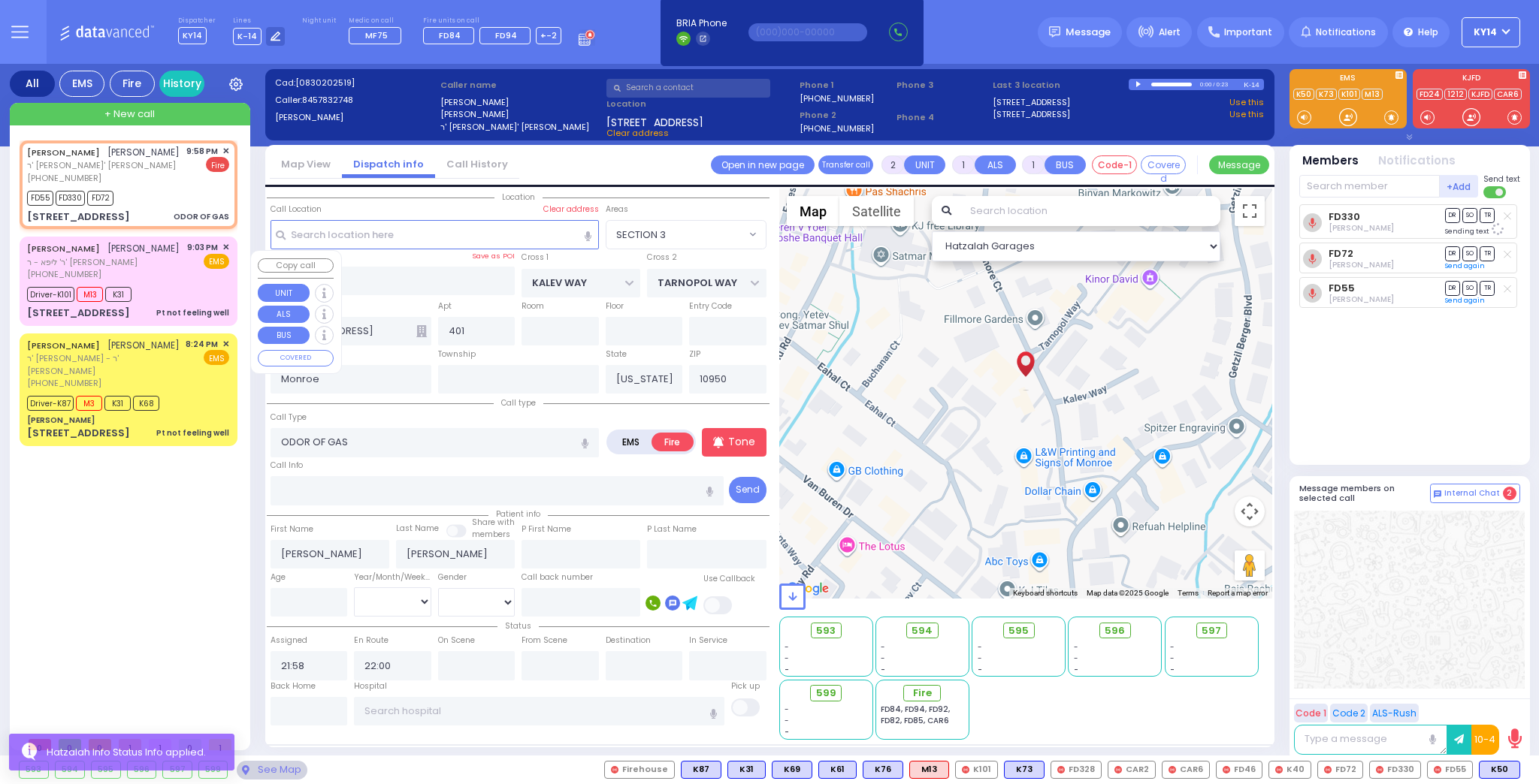
type input "21:05"
type input "21:09"
type input "21:23"
select select "Hatzalah Garages"
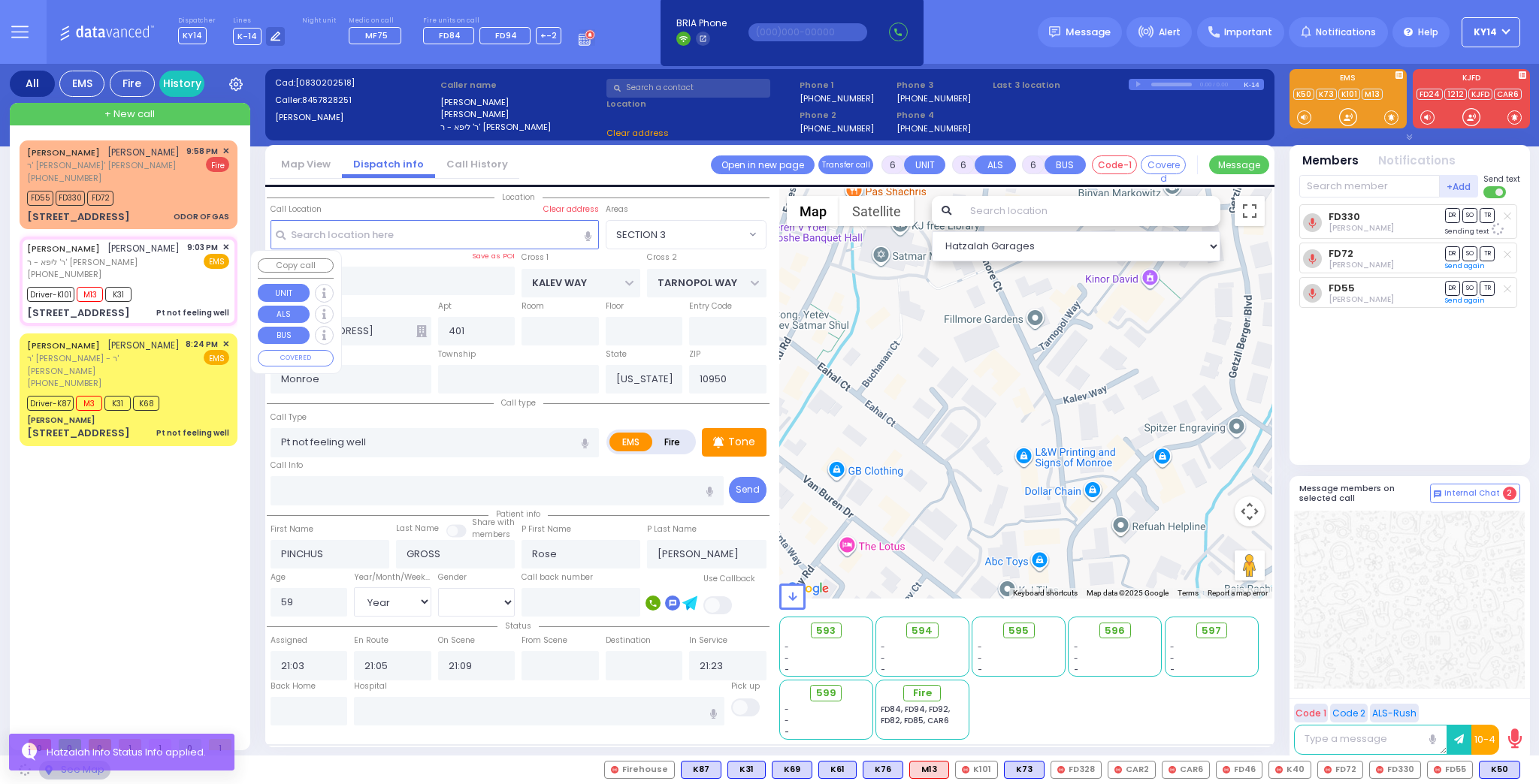
type input "RUZHIN RD"
type input "[STREET_ADDRESS]"
type input "301"
type input "[PERSON_NAME]"
select select "ATZEI TAMURIM"
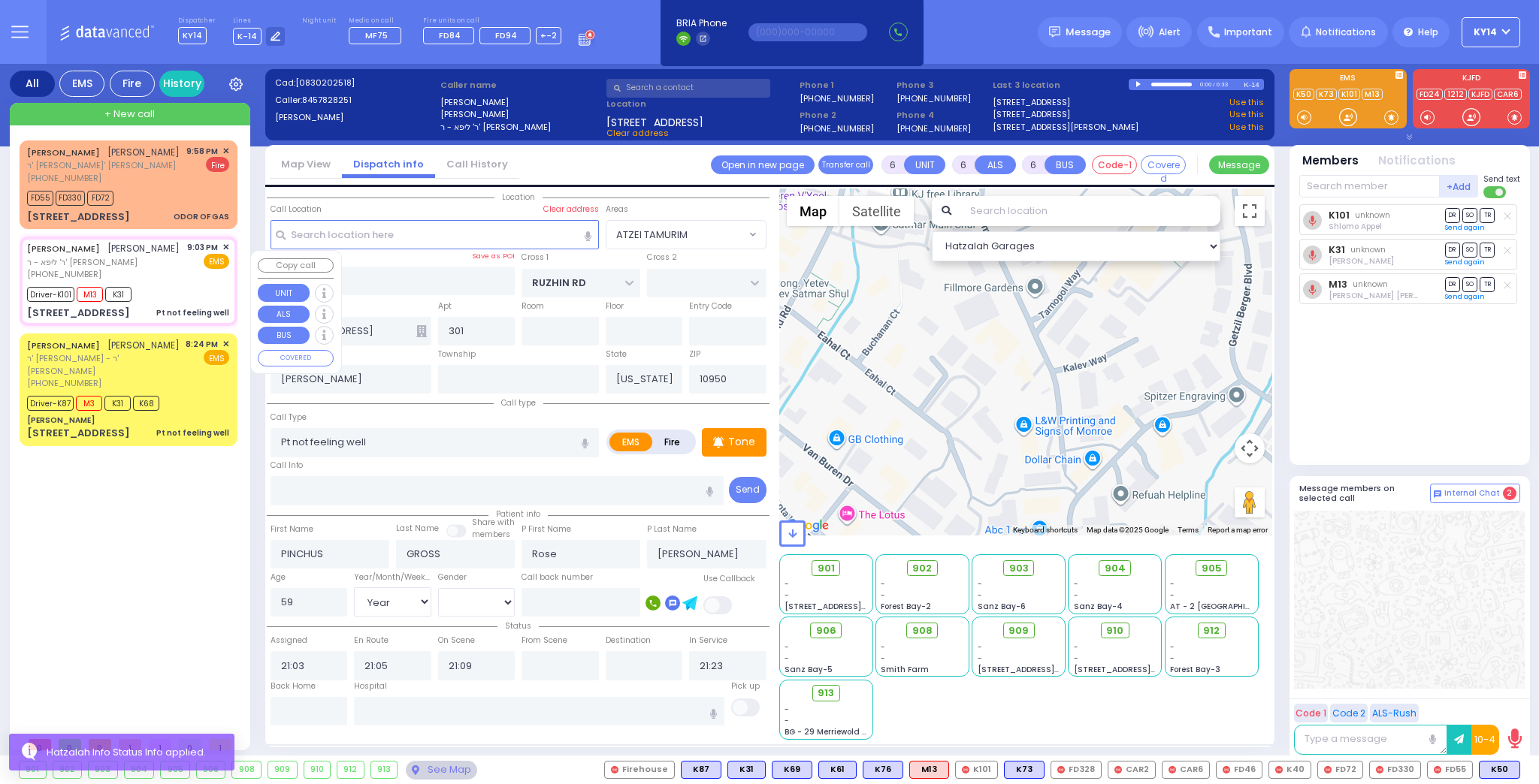
click at [227, 254] on span "✕" at bounding box center [226, 247] width 7 height 13
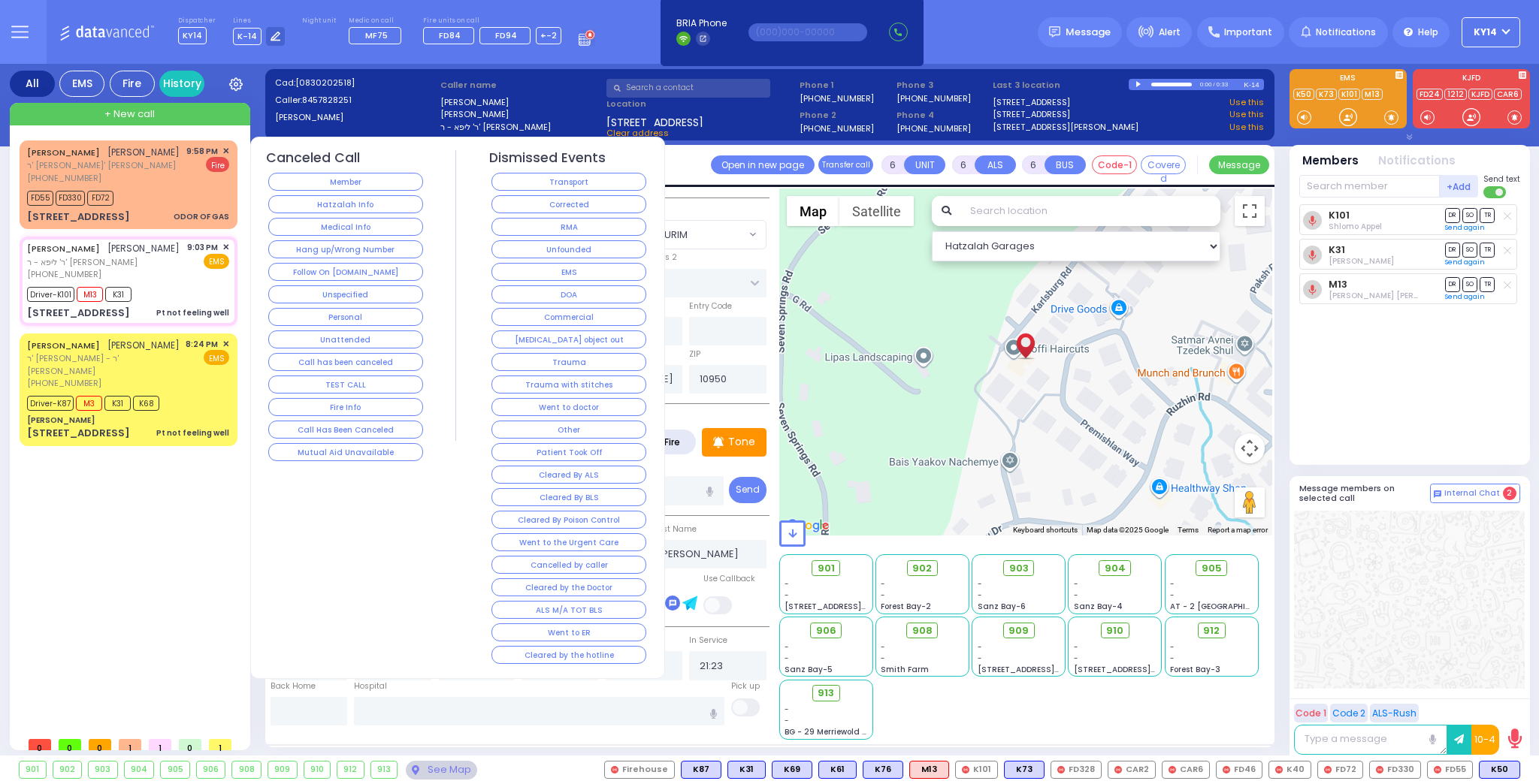
click at [523, 227] on button "RMA" at bounding box center [569, 227] width 155 height 18
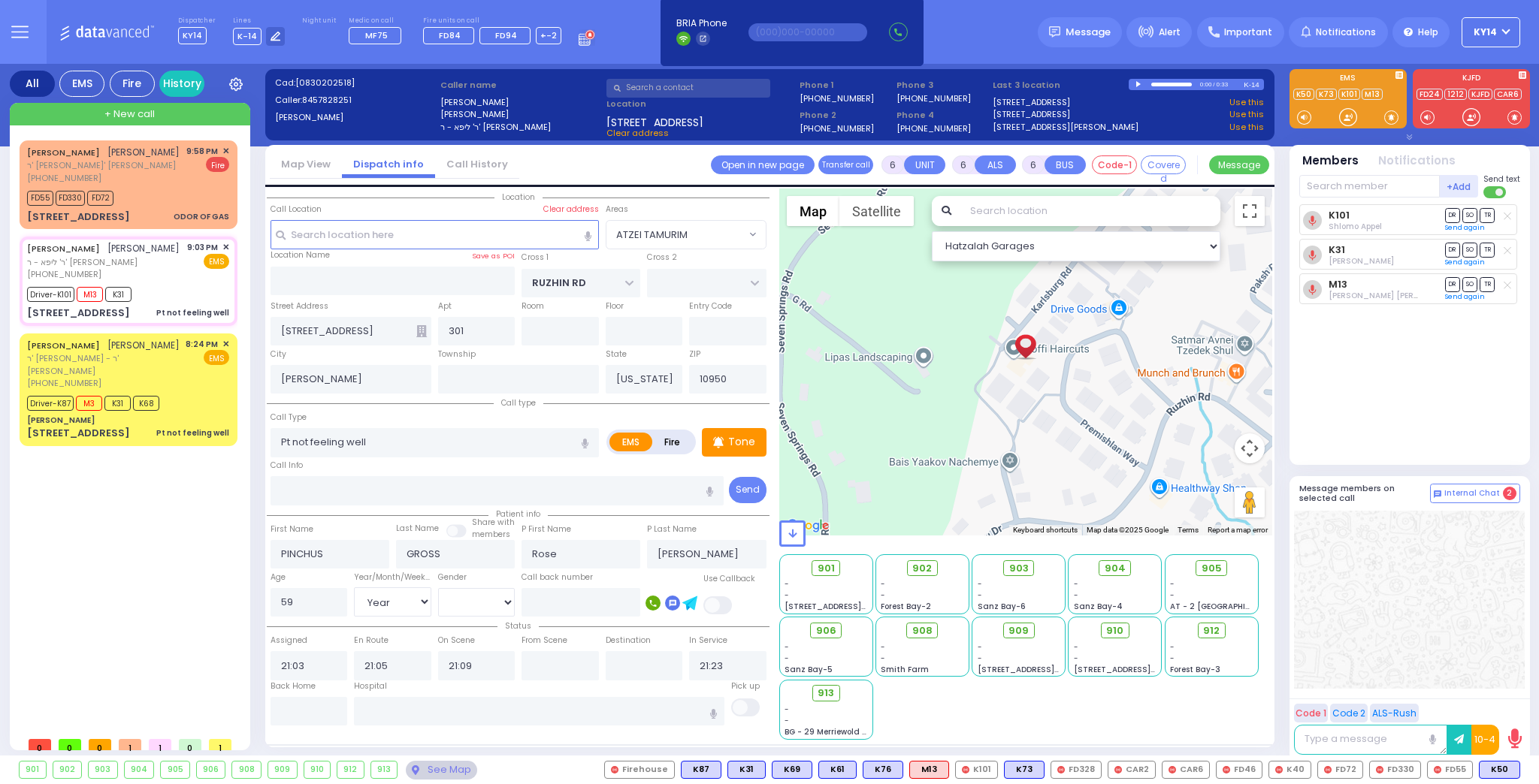
select select
radio input "true"
select select "Year"
select select "[DEMOGRAPHIC_DATA]"
select select "Hatzalah Garages"
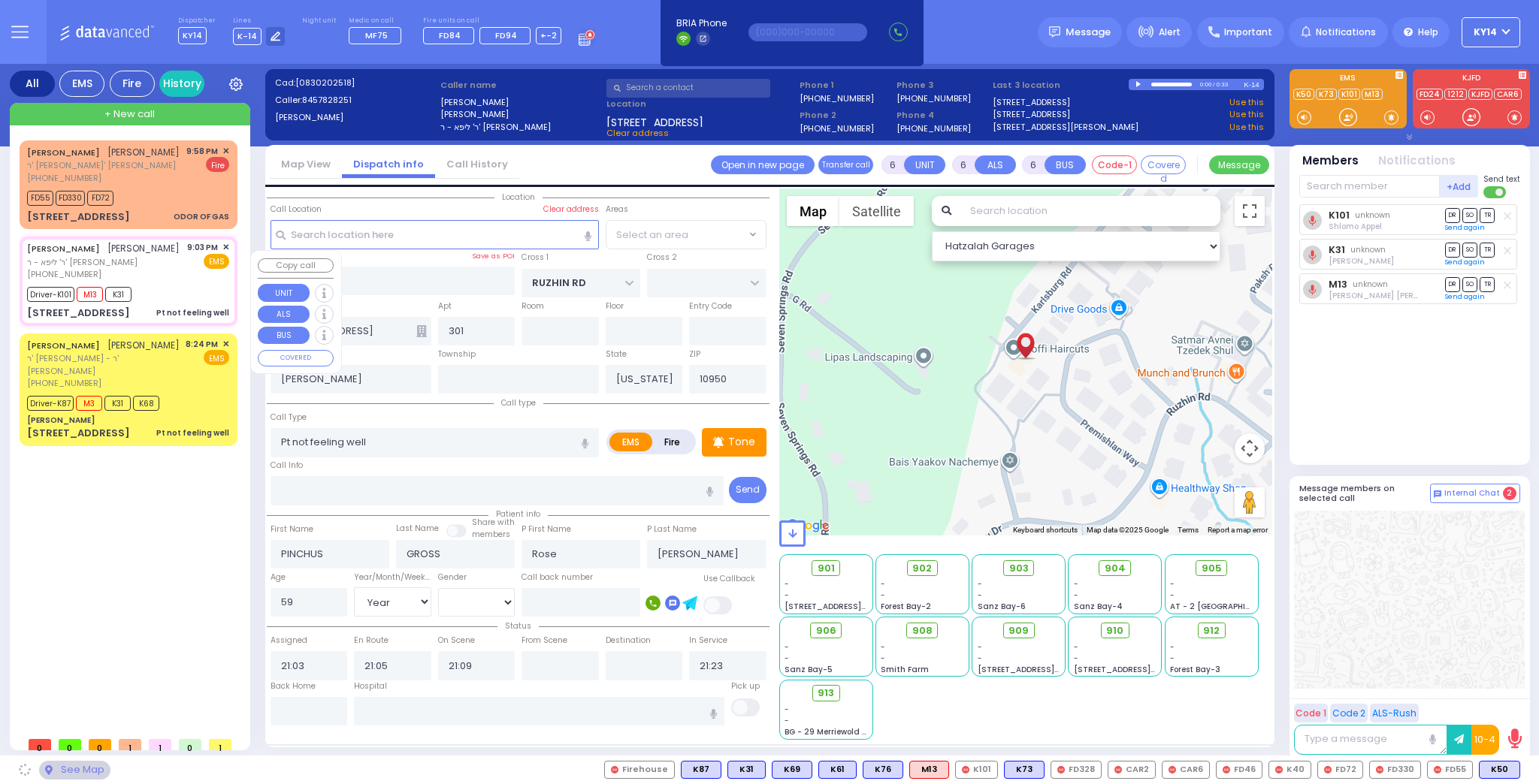
select select "ATZEI TAMURIM"
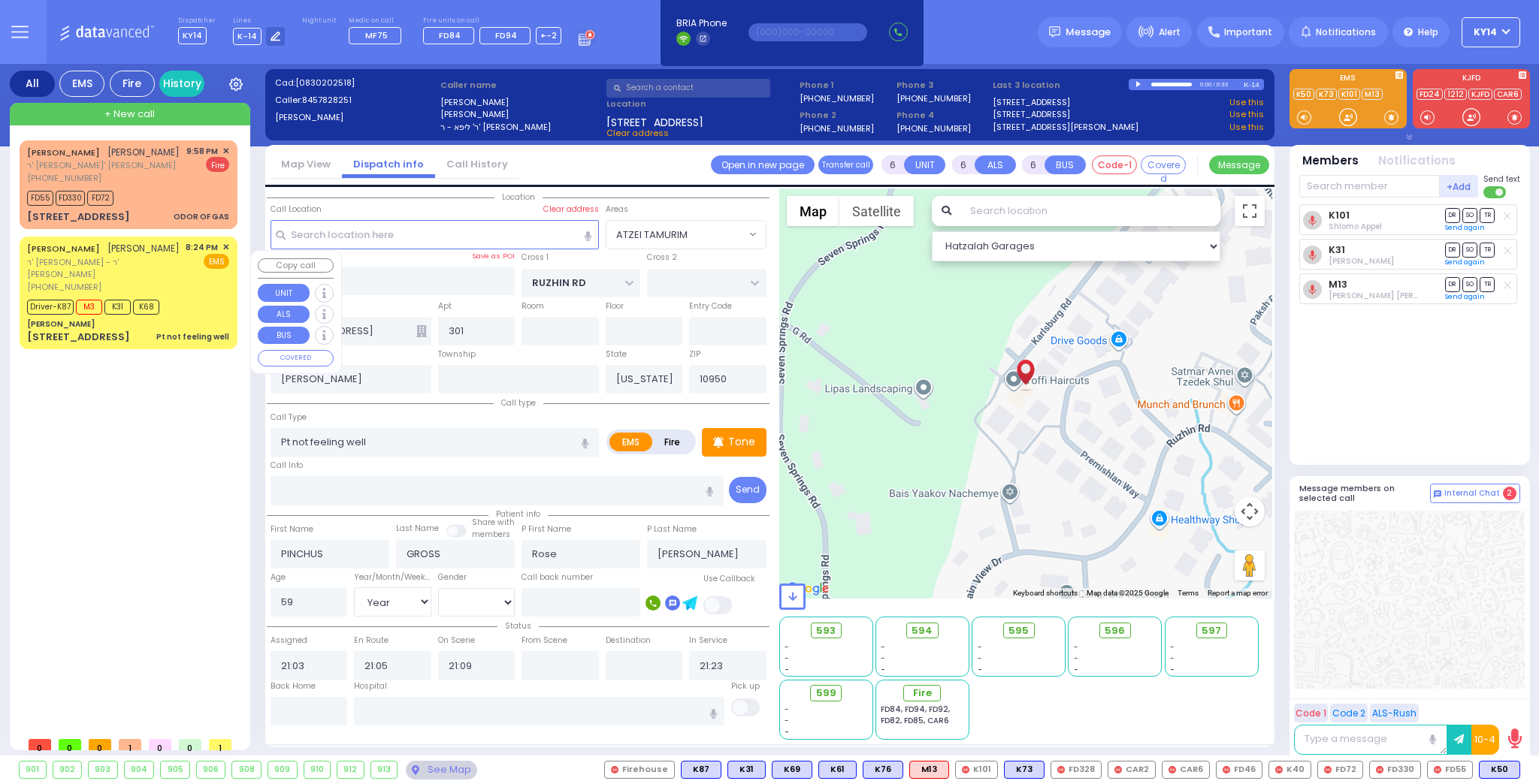
select select
radio input "true"
select select
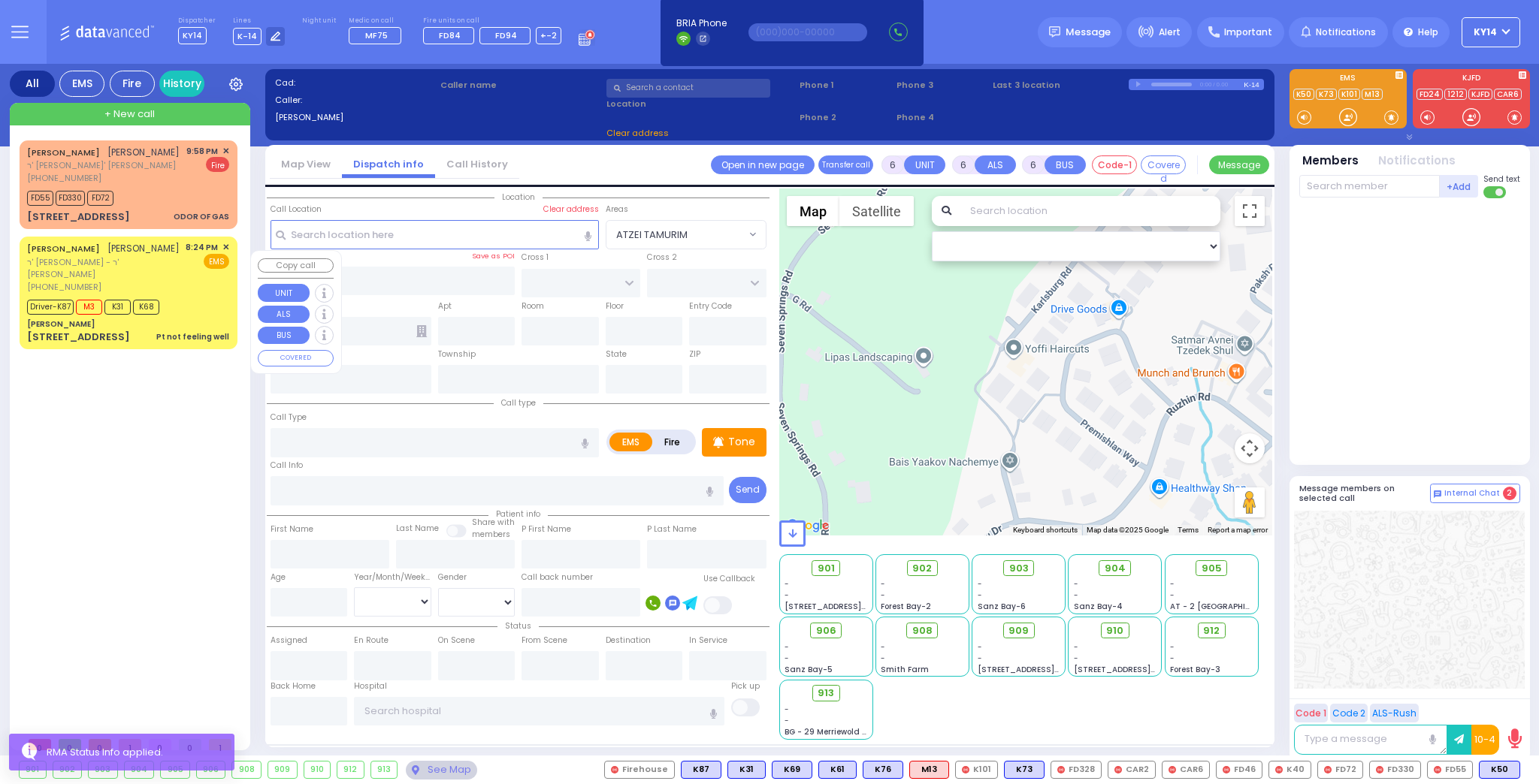
click at [180, 294] on div "[PHONE_NUMBER]" at bounding box center [103, 287] width 153 height 13
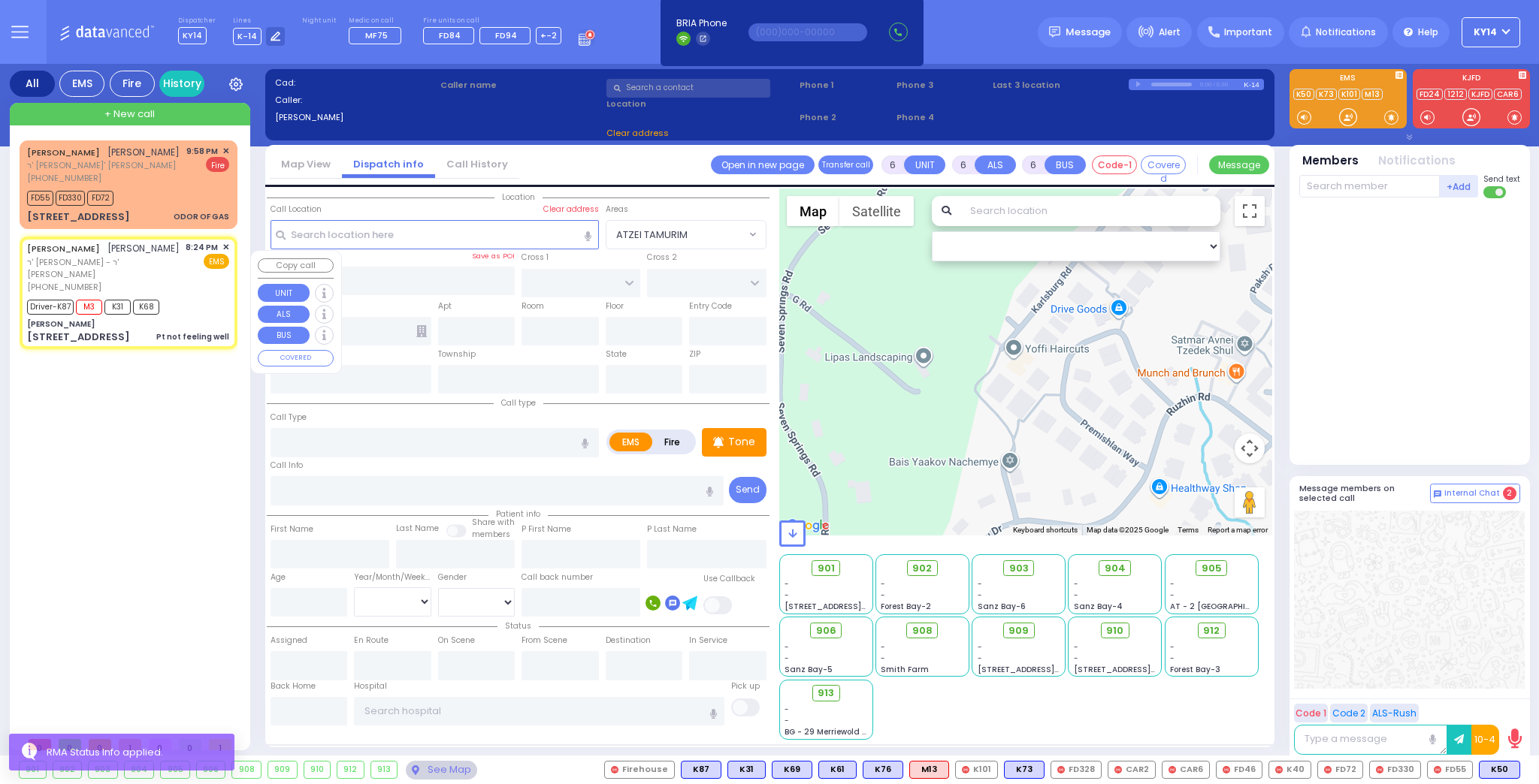
select select
type input "Pt not feeling well"
radio input "true"
type input "NAFTULA ZVI"
type input "OPENHEIM"
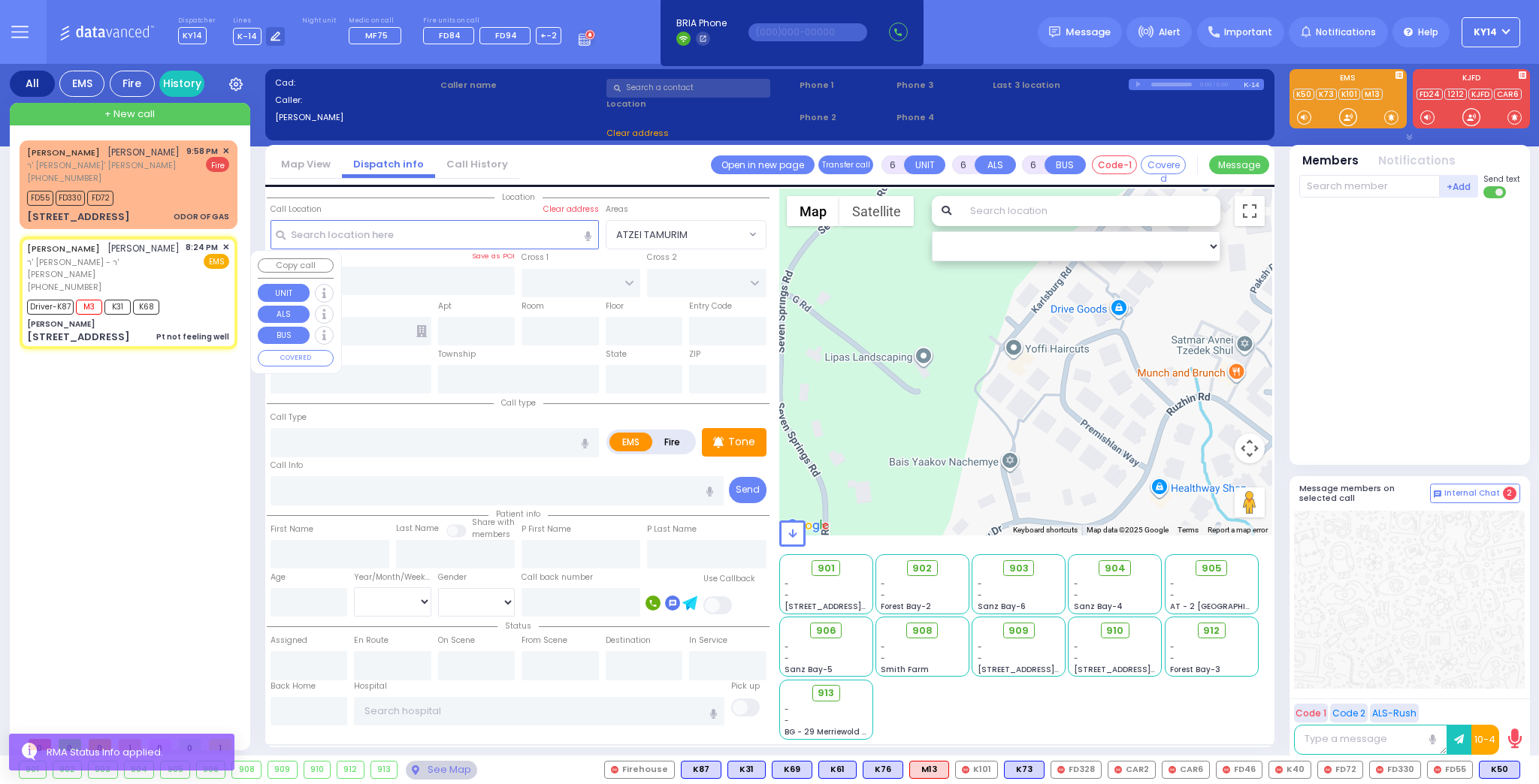
type input "Liba"
type input "[PERSON_NAME]"
type input "25"
select select "Year"
select select "[DEMOGRAPHIC_DATA]"
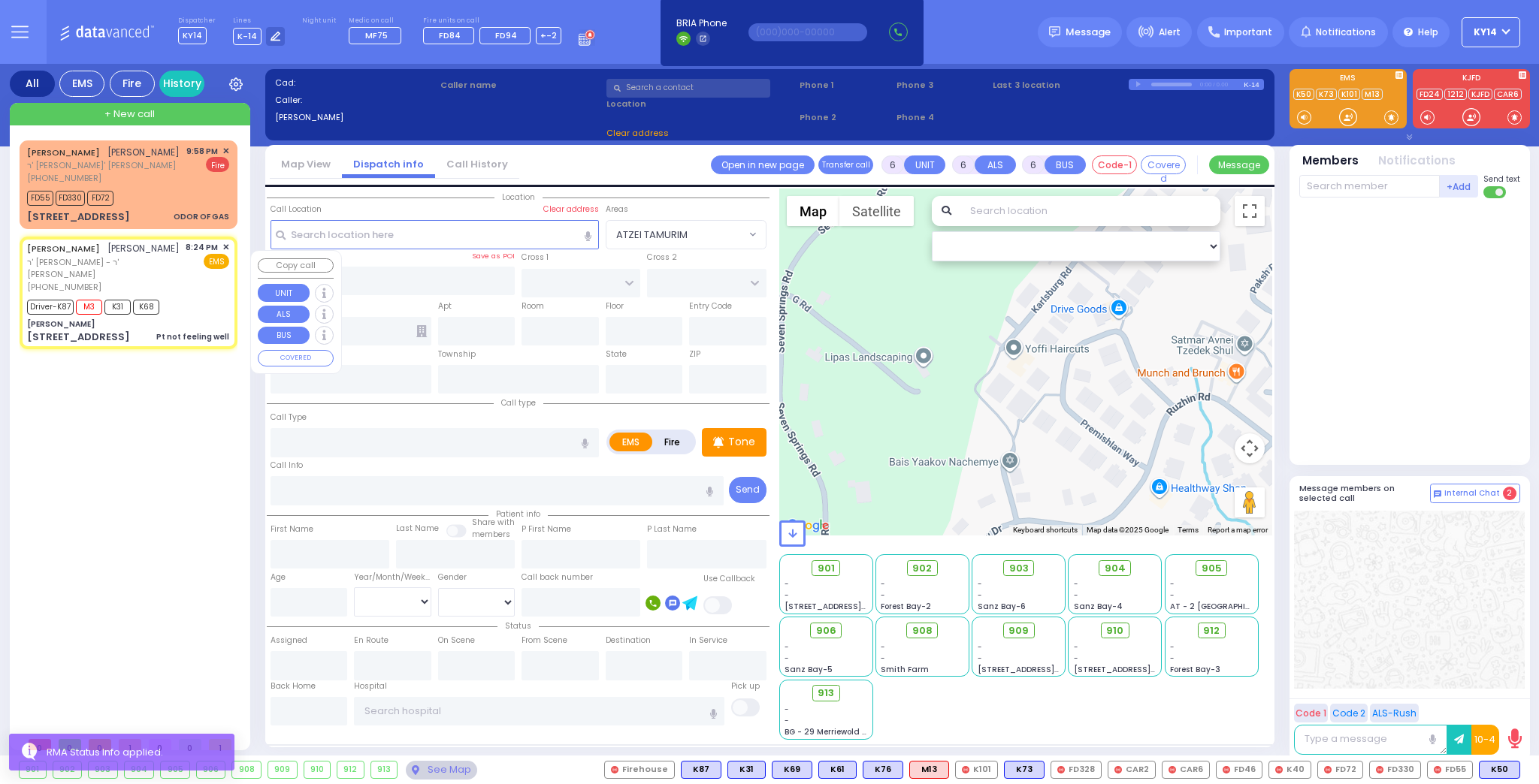
type input "20:24"
type input "20:25"
type input "20:31"
type input "20:50"
type input "21:33"
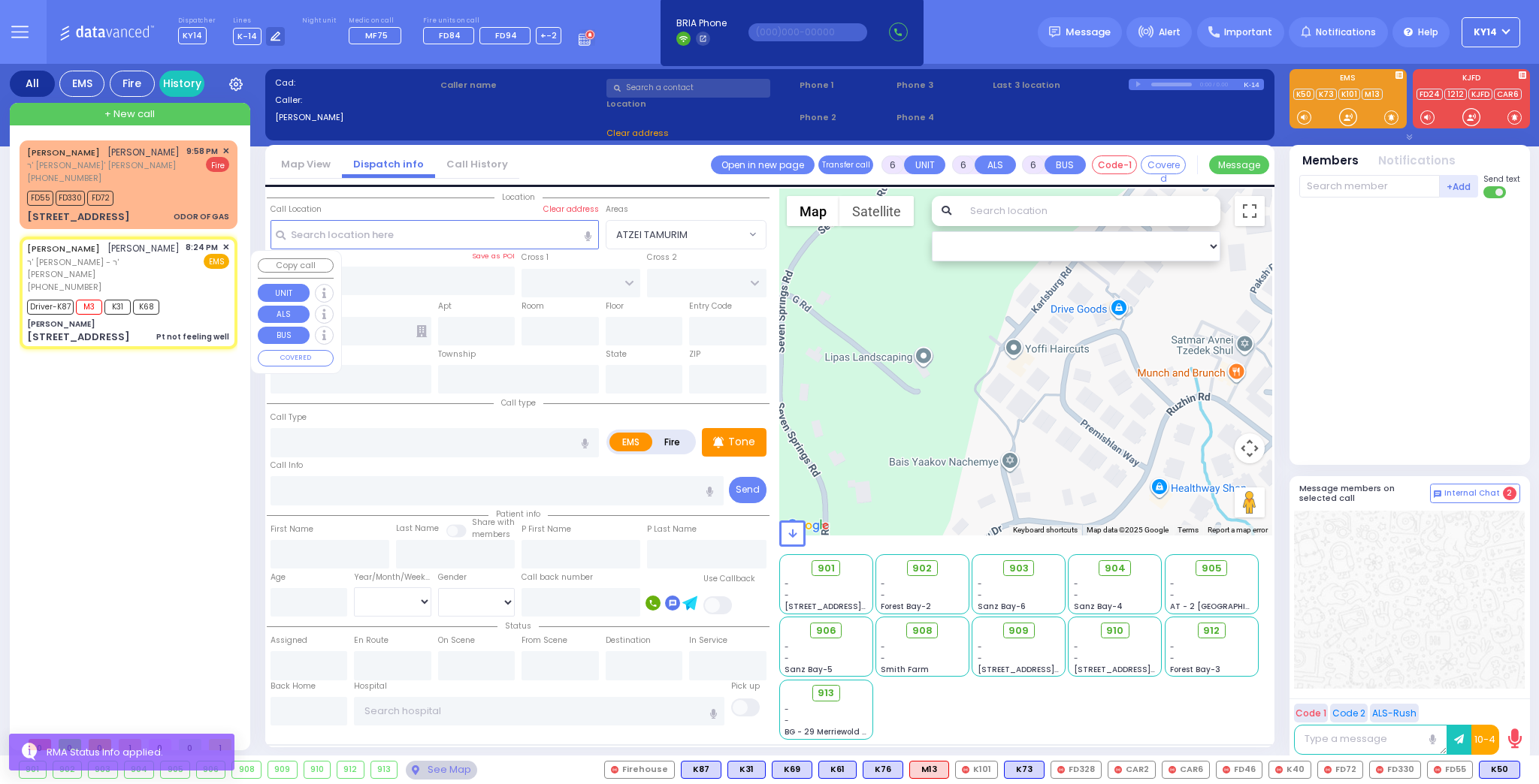
type input "[GEOGRAPHIC_DATA] [STREET_ADDRESS][PERSON_NAME]"
select select "Hatzalah Garages"
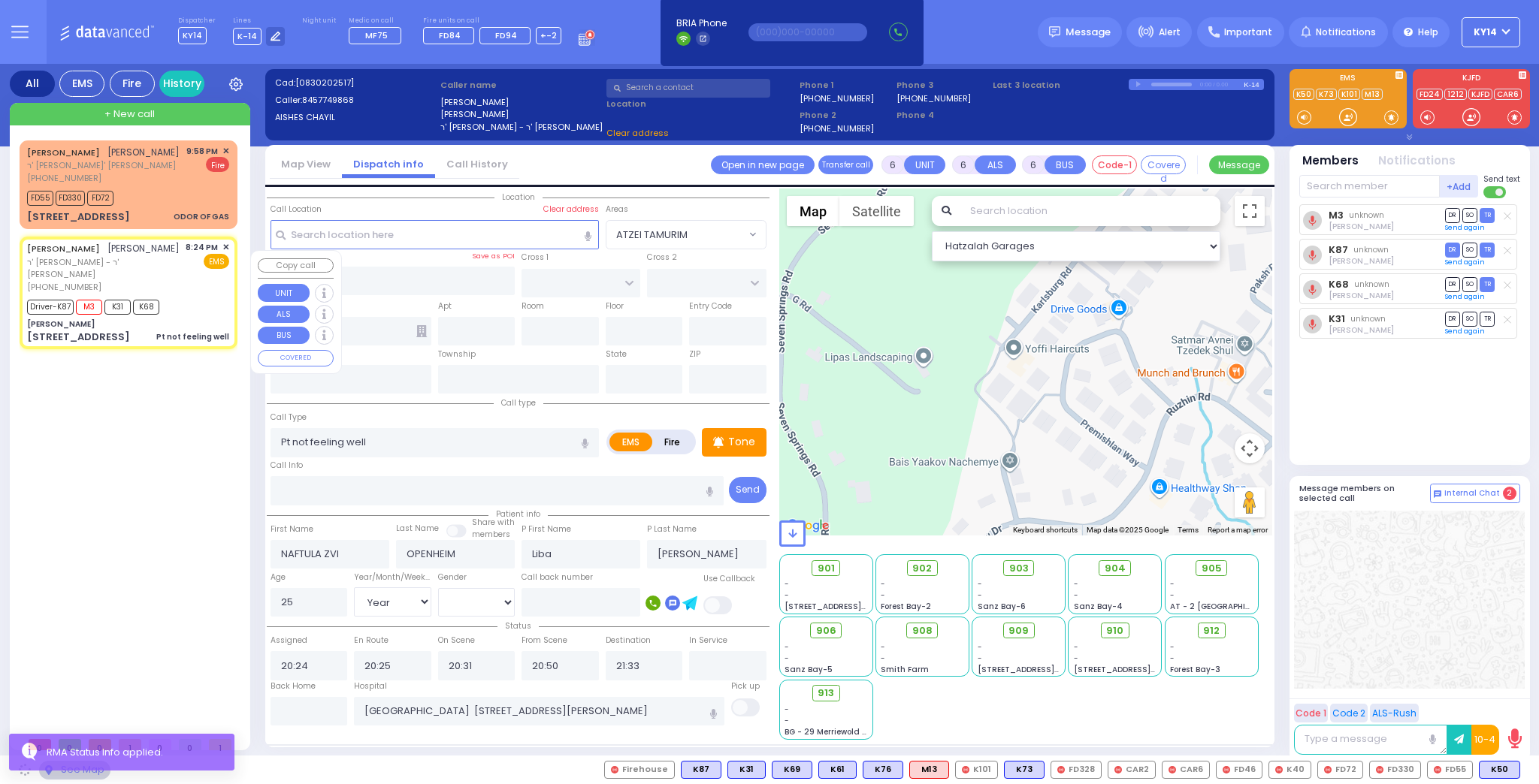
type input "[PERSON_NAME]"
type input "[GEOGRAPHIC_DATA]"
type input "[STREET_ADDRESS]"
type input "Monroe"
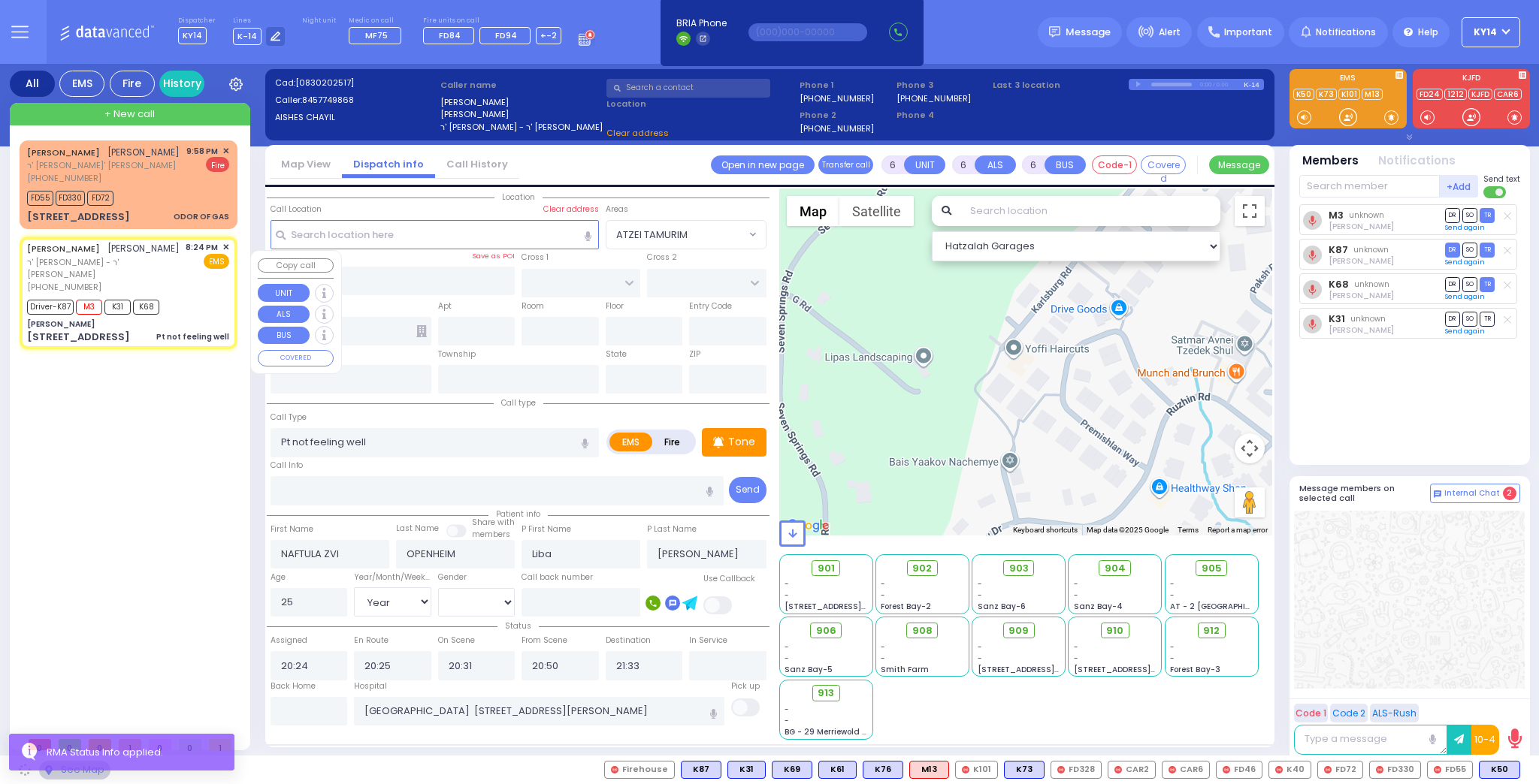
type input "[US_STATE]"
type input "10950"
select select "SECTION 5"
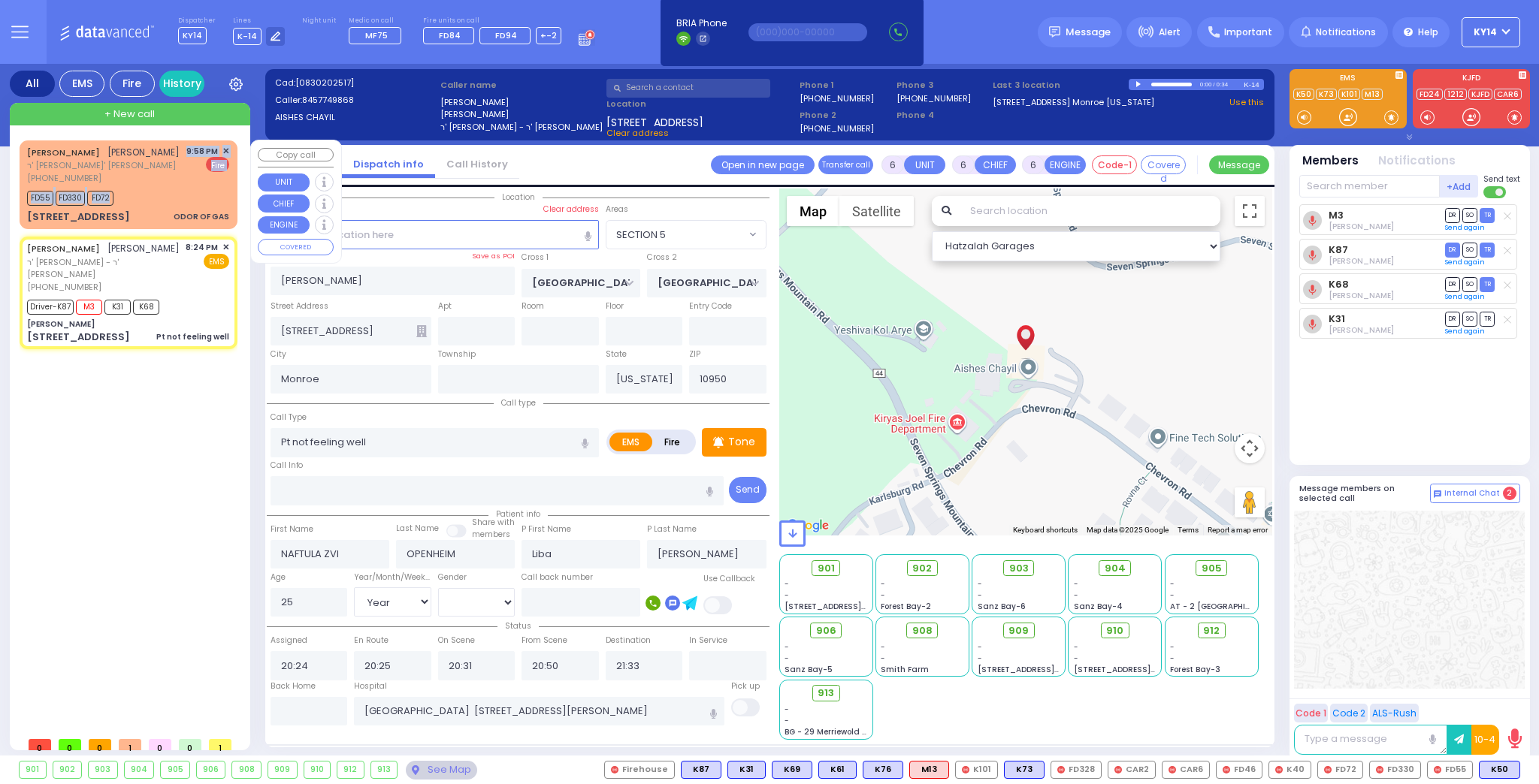
click at [177, 199] on div "[PERSON_NAME] [PERSON_NAME] ר' [PERSON_NAME] - ר' [PERSON_NAME] [PHONE_NUMBER] …" at bounding box center [128, 185] width 212 height 84
type input "2"
type input "1"
select select
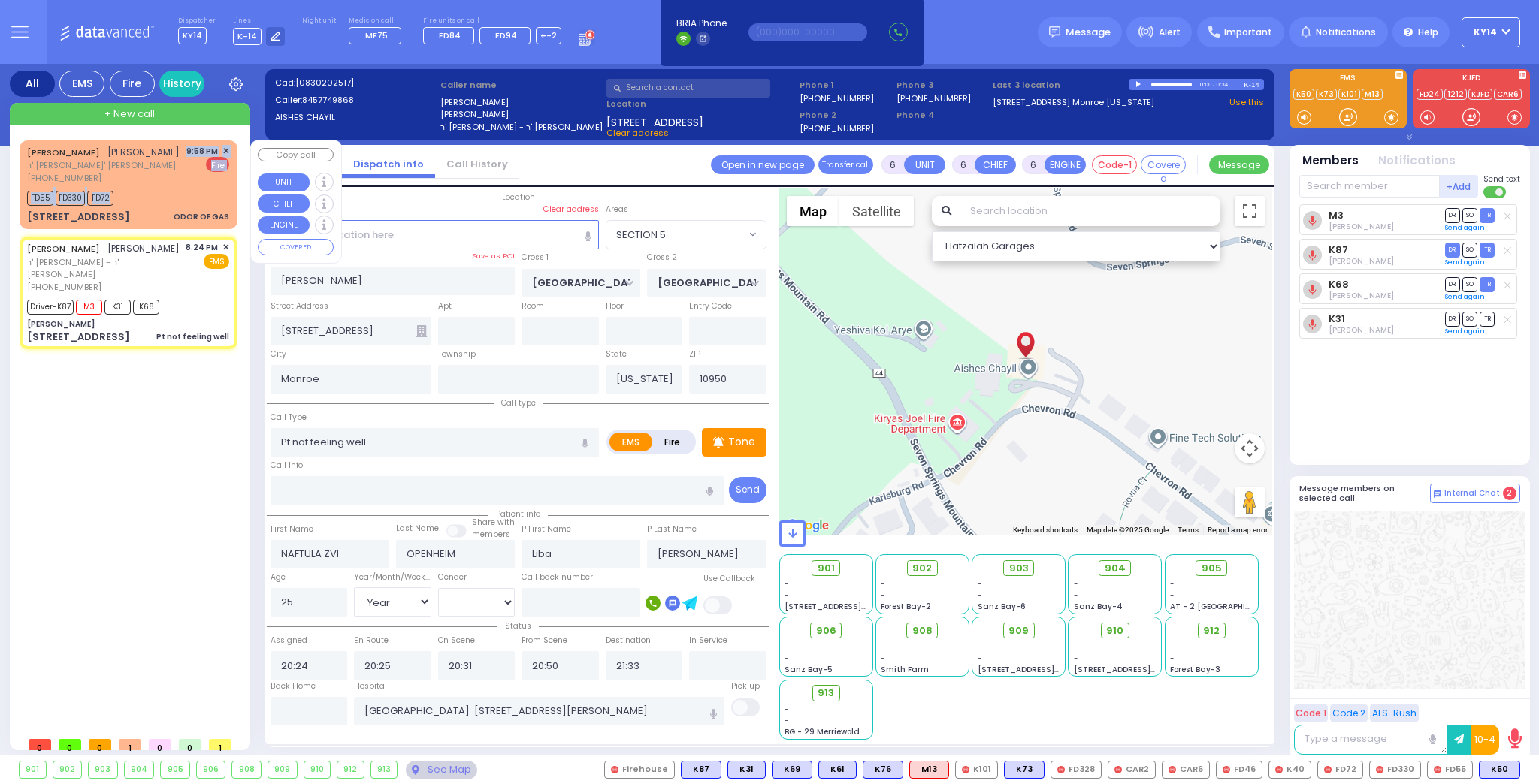
type input "ODOR OF GAS"
radio input "false"
radio input "true"
type input "[PERSON_NAME]"
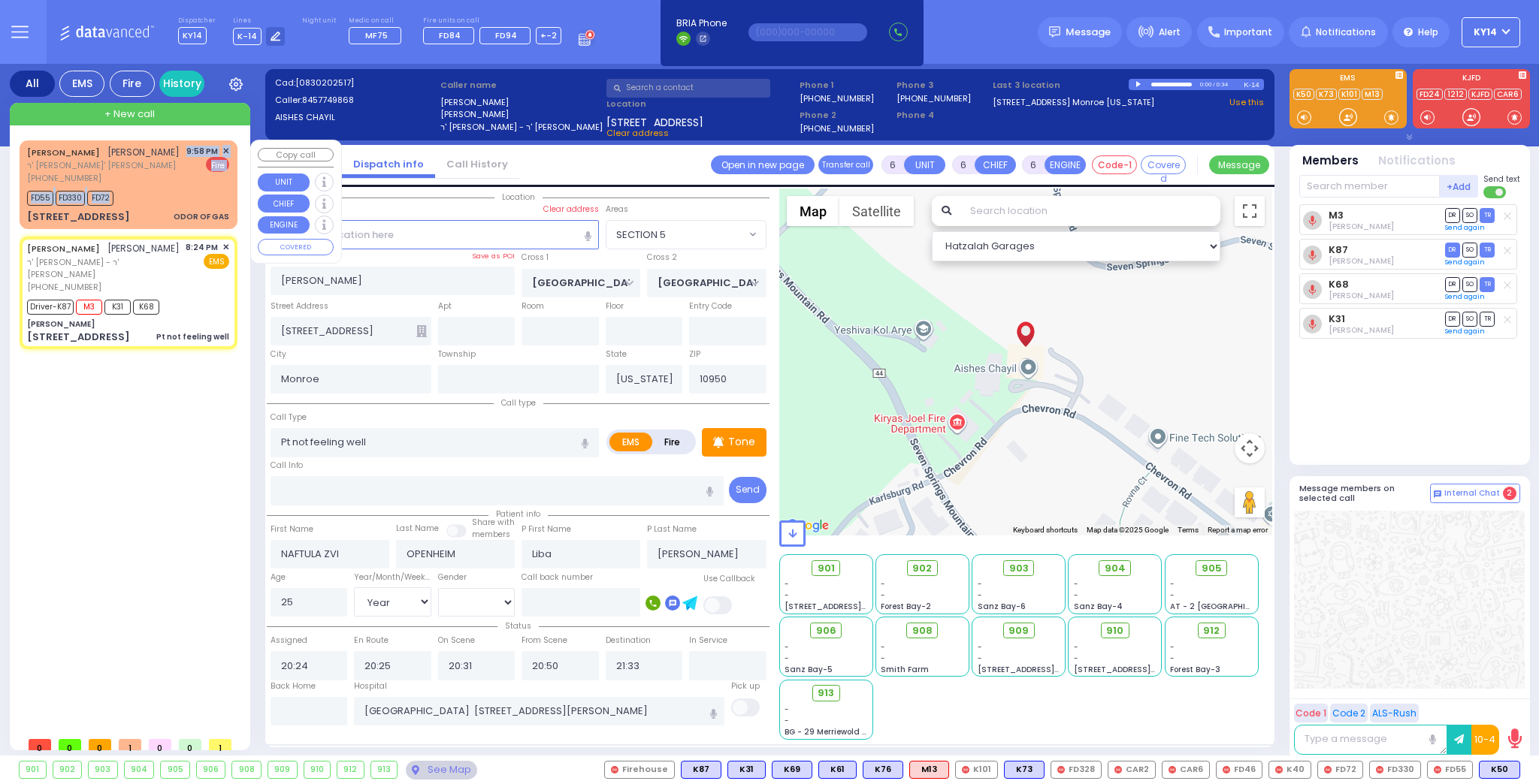
select select
type input "21:58"
type input "22:00"
select select "Hatzalah Garages"
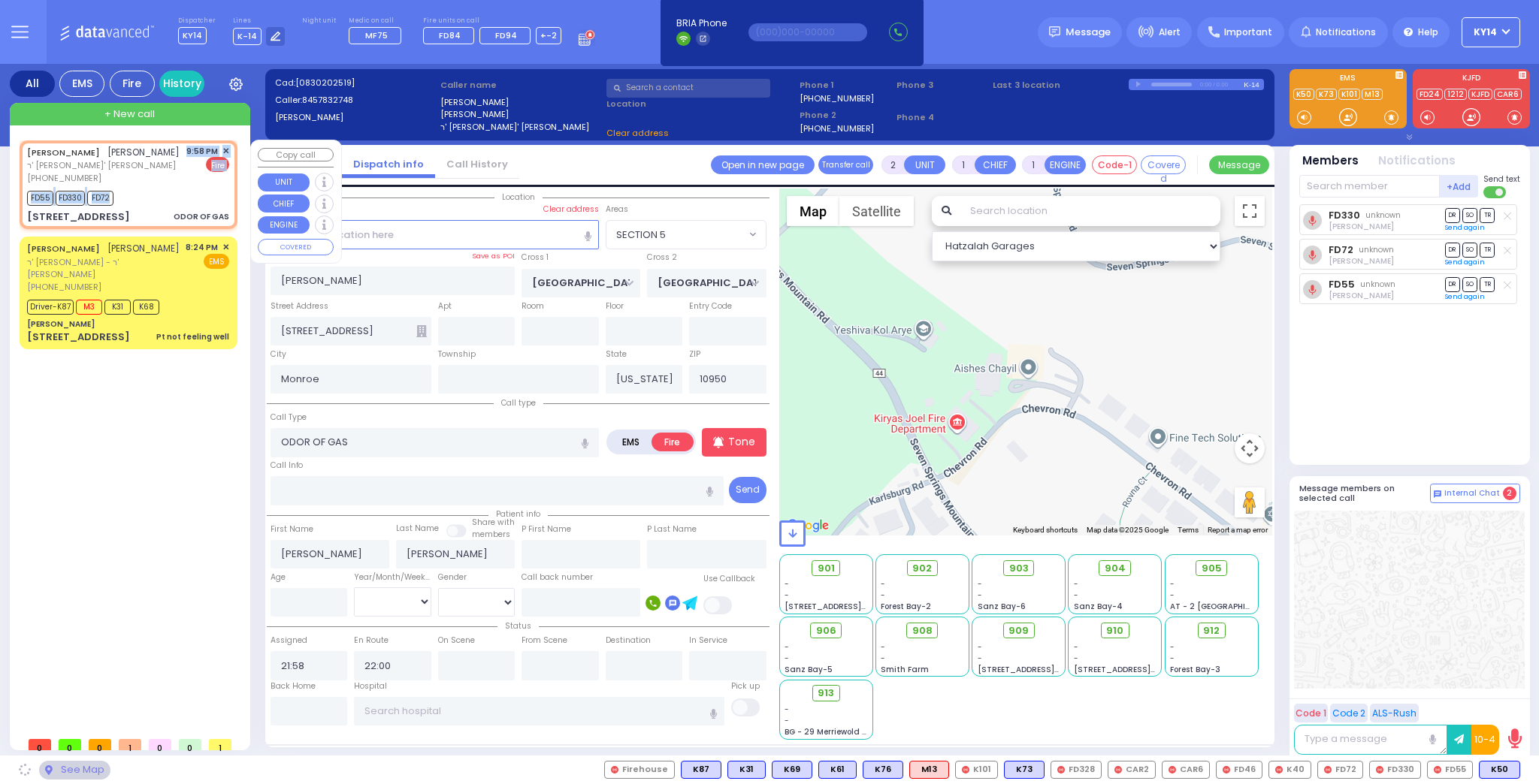
type input "KALEV WAY"
type input "TARNOPOL WAY"
type input "[STREET_ADDRESS]"
type input "401"
select select "SECTION 3"
